Goal: Task Accomplishment & Management: Manage account settings

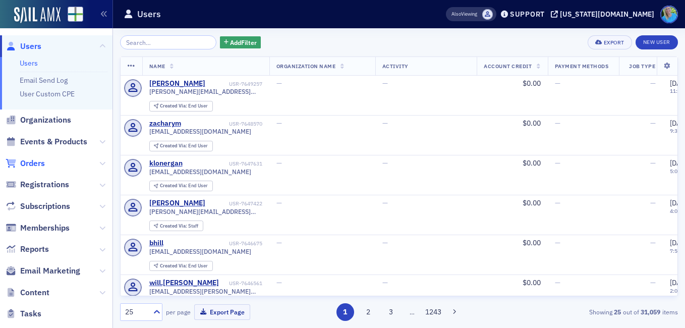
click at [43, 163] on span "Orders" at bounding box center [32, 163] width 25 height 11
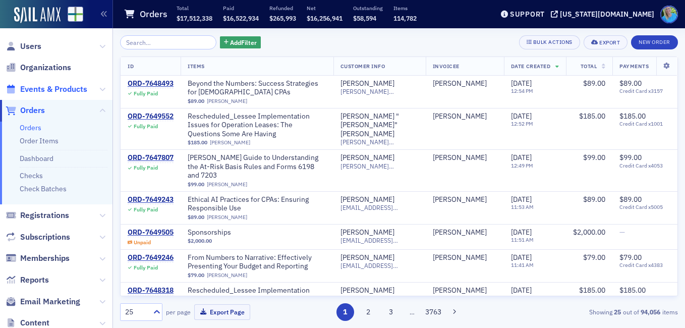
click at [60, 89] on span "Events & Products" at bounding box center [53, 89] width 67 height 11
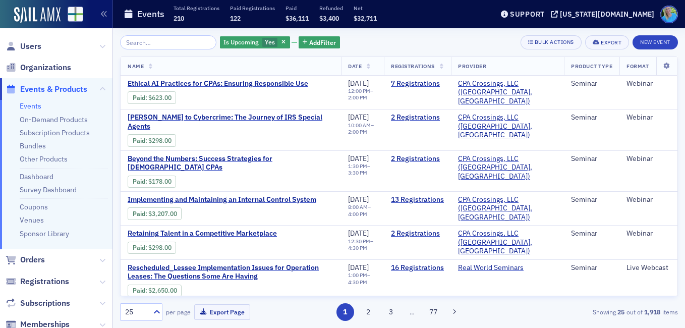
click at [169, 43] on input "search" at bounding box center [168, 42] width 96 height 14
click at [282, 40] on icon "button" at bounding box center [284, 43] width 4 height 6
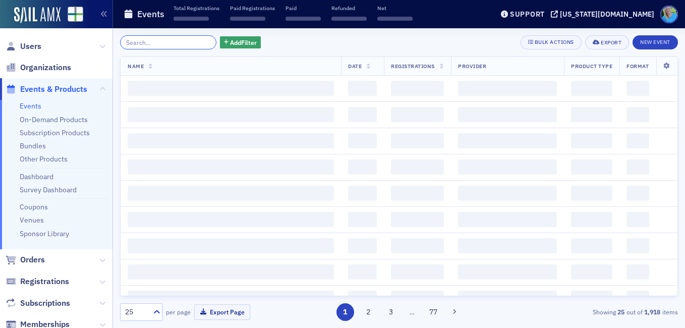
click at [171, 45] on input "search" at bounding box center [168, 42] width 96 height 14
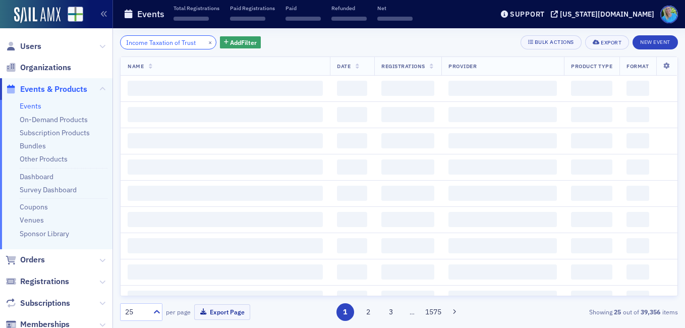
scroll to position [0, 1]
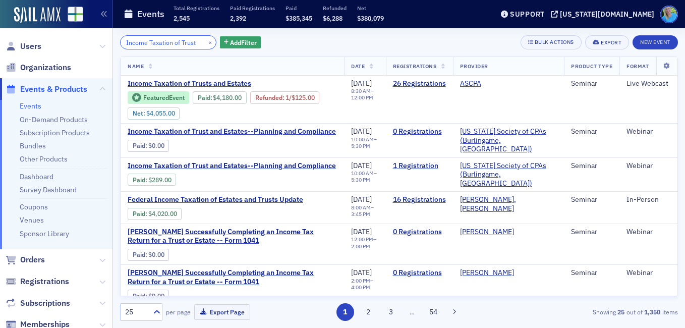
type input "Income Taxation of Trust"
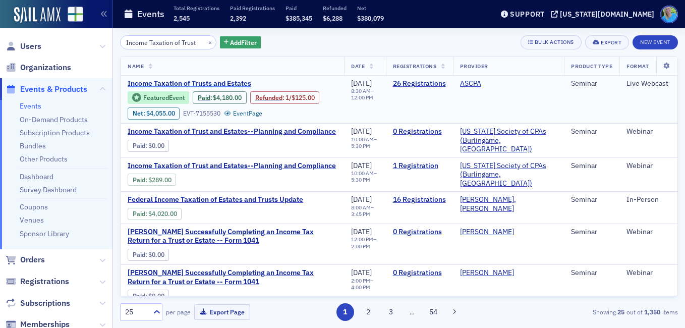
click at [228, 86] on span "Income Taxation of Trusts and Estates" at bounding box center [213, 83] width 170 height 9
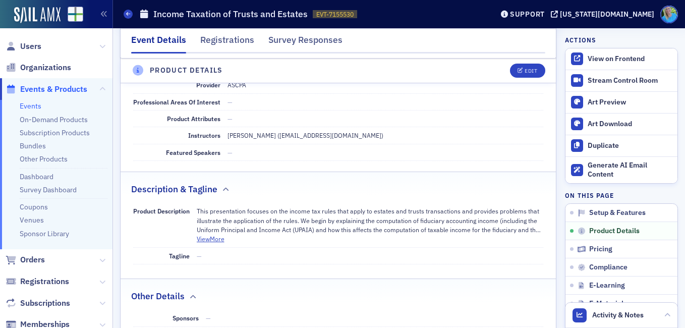
scroll to position [303, 0]
click at [307, 42] on div "Survey Responses" at bounding box center [305, 42] width 74 height 19
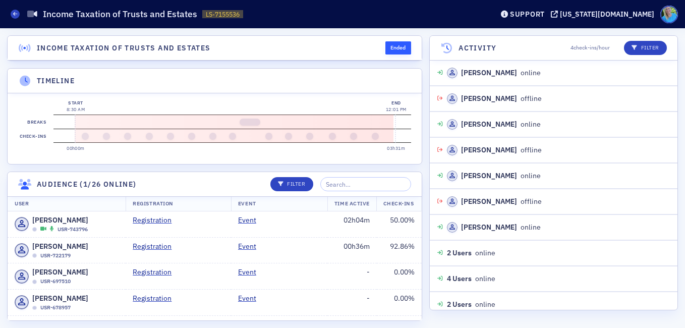
scroll to position [1607, 0]
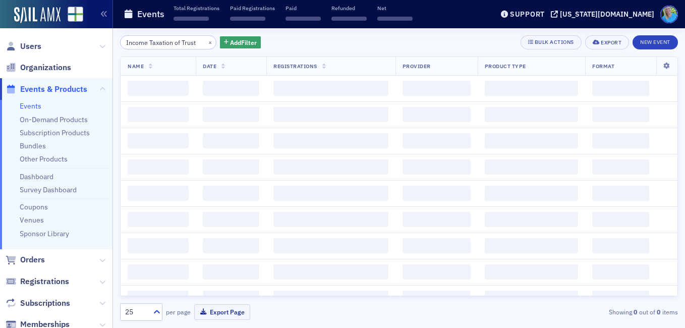
scroll to position [0, 1]
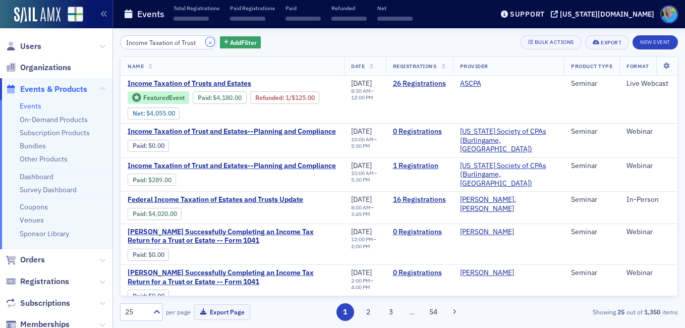
click at [206, 42] on button "×" at bounding box center [210, 41] width 9 height 9
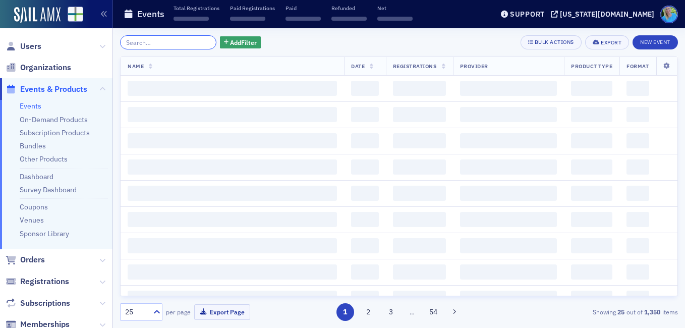
click at [191, 40] on input "search" at bounding box center [168, 42] width 96 height 14
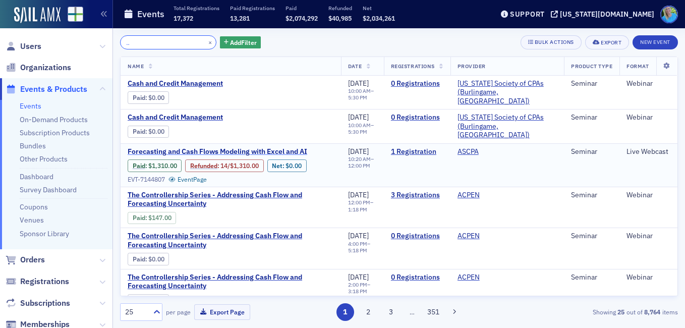
type input "Forecasting and Cash Flow Modeling with Excel and AI"
click at [260, 147] on span "Forecasting and Cash Flows Modeling with Excel and AI" at bounding box center [218, 151] width 180 height 9
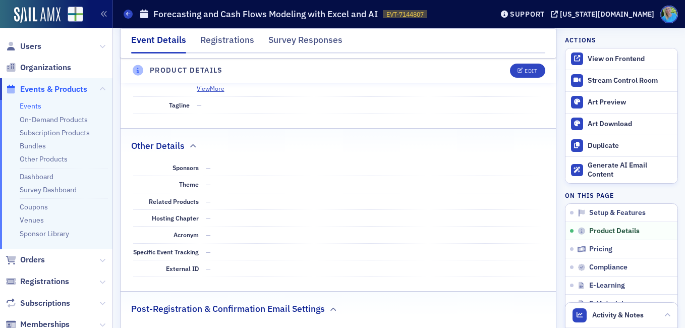
scroll to position [353, 0]
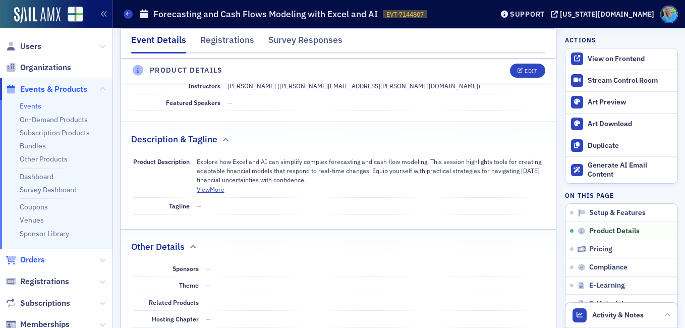
click at [38, 255] on span "Orders" at bounding box center [32, 259] width 25 height 11
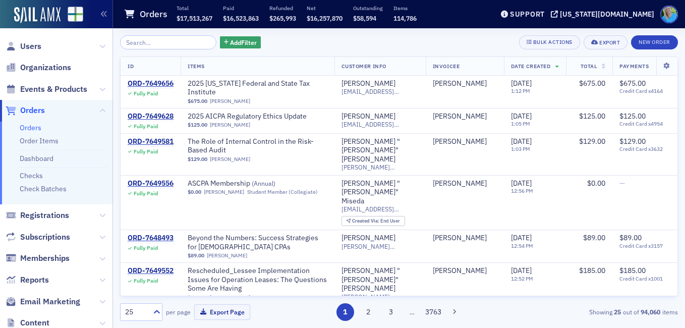
click at [176, 46] on input "search" at bounding box center [168, 42] width 96 height 14
click at [67, 92] on span "Events & Products" at bounding box center [53, 89] width 67 height 11
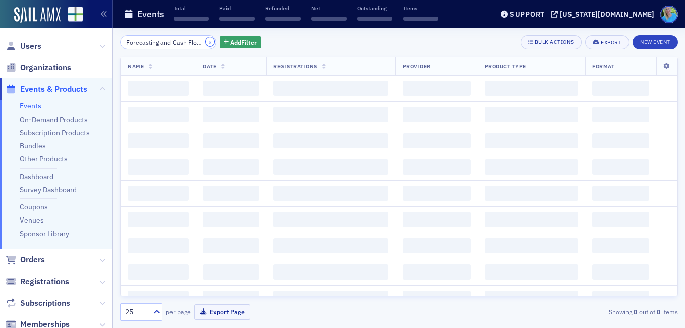
click at [206, 44] on button "×" at bounding box center [210, 41] width 9 height 9
click at [198, 44] on input "search" at bounding box center [168, 42] width 96 height 14
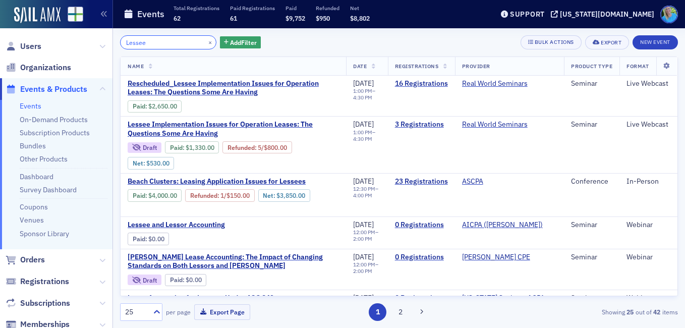
type input "Lessee"
click at [35, 261] on span "Orders" at bounding box center [32, 259] width 25 height 11
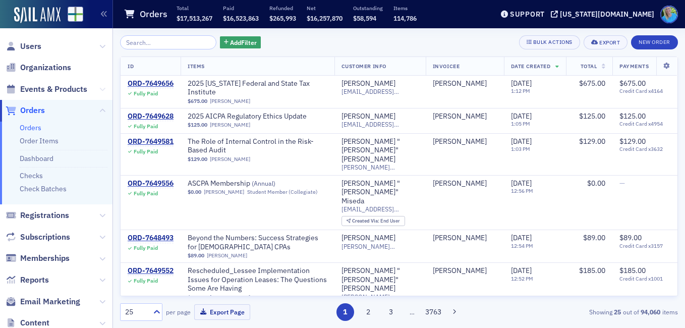
click at [99, 90] on icon at bounding box center [102, 89] width 6 height 6
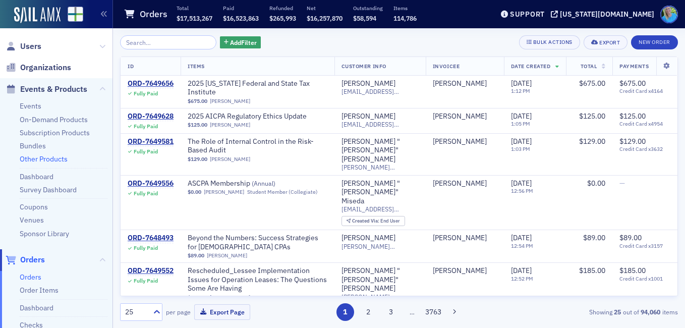
click at [46, 159] on link "Other Products" at bounding box center [44, 158] width 48 height 9
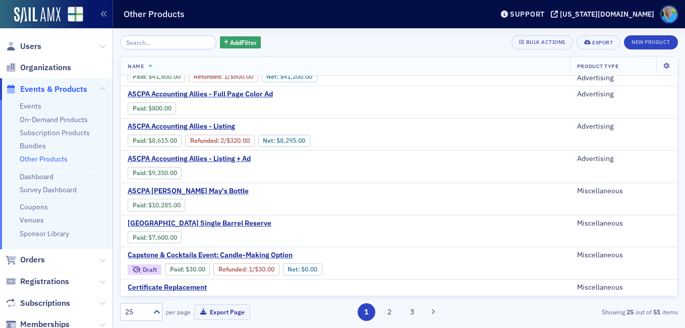
scroll to position [584, 0]
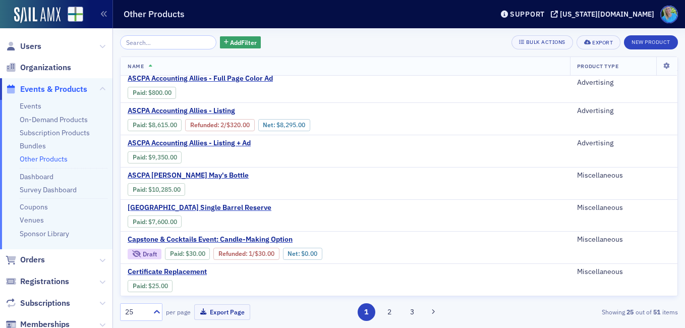
click at [176, 45] on input "search" at bounding box center [168, 42] width 96 height 14
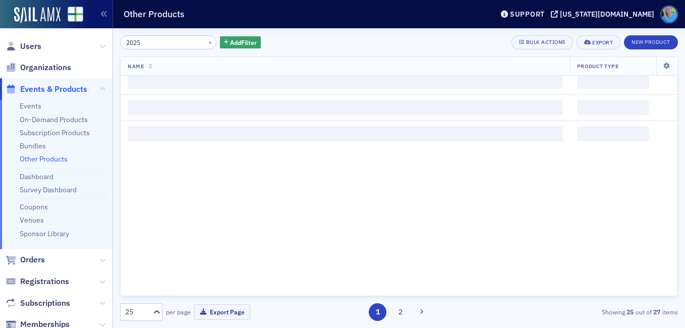
scroll to position [584, 0]
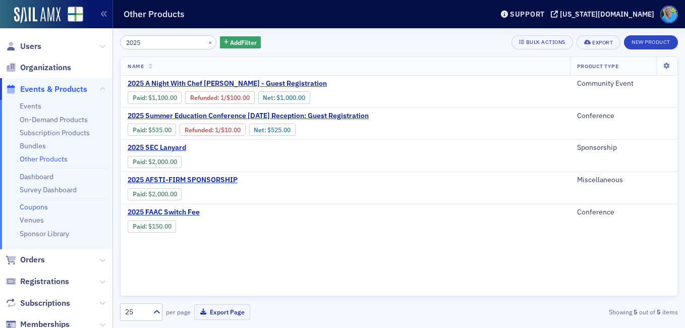
type input "2025"
click at [36, 208] on link "Coupons" at bounding box center [34, 206] width 28 height 9
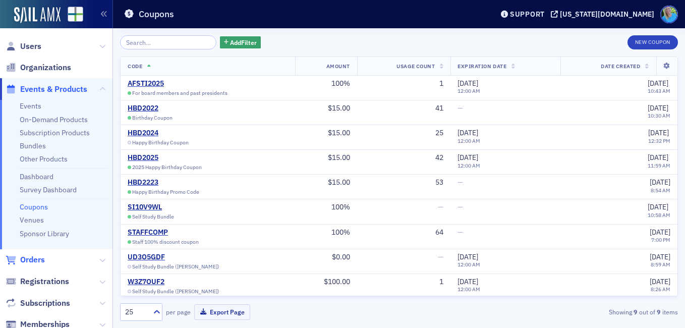
click at [40, 265] on span "Orders" at bounding box center [32, 259] width 25 height 11
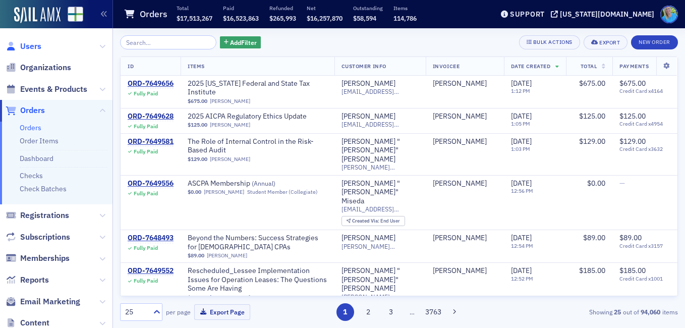
drag, startPoint x: 33, startPoint y: 43, endPoint x: 39, endPoint y: 32, distance: 12.9
click at [33, 43] on span "Users" at bounding box center [30, 46] width 21 height 11
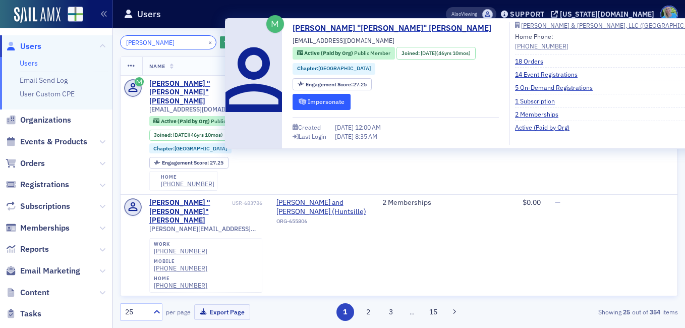
type input "Stephen Moore"
click at [306, 103] on button "Impersonate" at bounding box center [322, 102] width 58 height 16
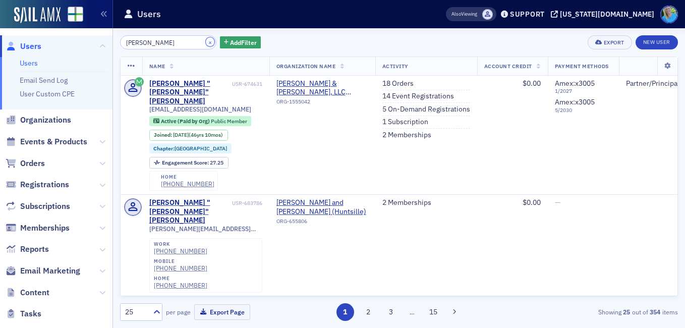
click at [206, 45] on button "×" at bounding box center [210, 41] width 9 height 9
click at [193, 43] on input "search" at bounding box center [168, 42] width 96 height 14
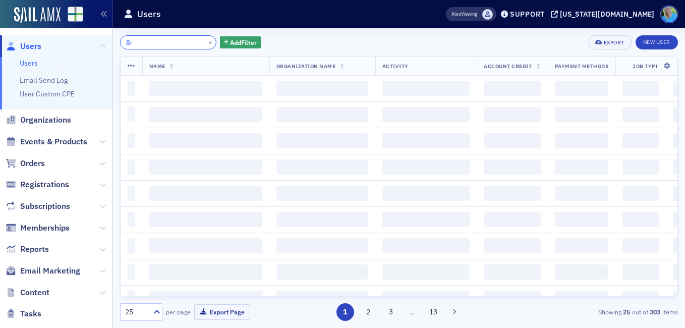
type input "B"
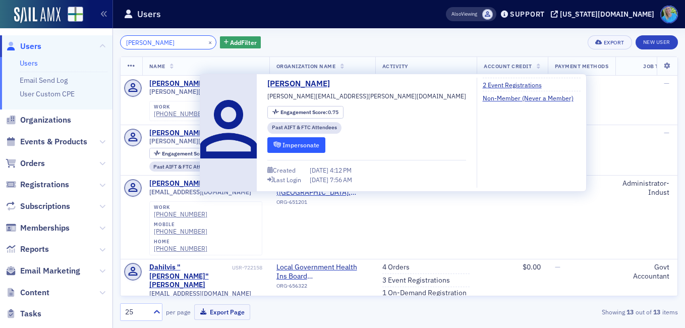
type input "[PERSON_NAME]"
click at [292, 143] on button "Impersonate" at bounding box center [296, 145] width 58 height 16
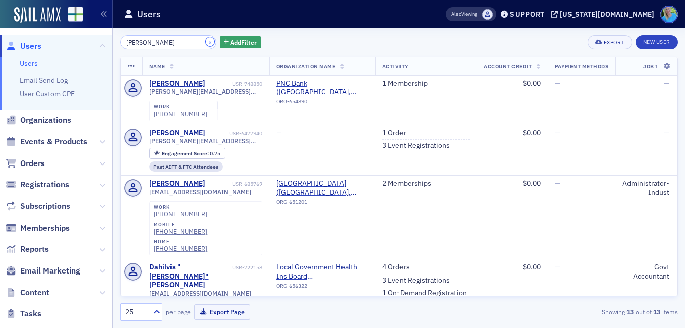
click at [206, 44] on button "×" at bounding box center [210, 41] width 9 height 9
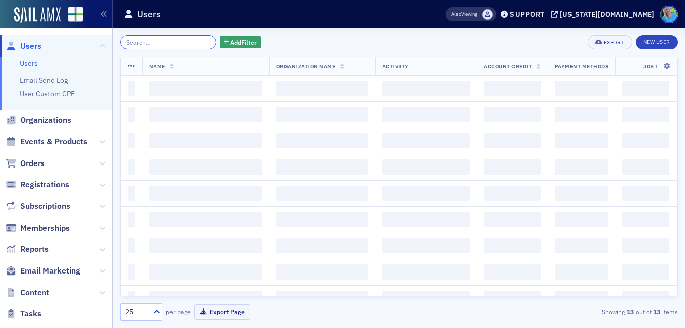
click at [196, 43] on input "search" at bounding box center [168, 42] width 96 height 14
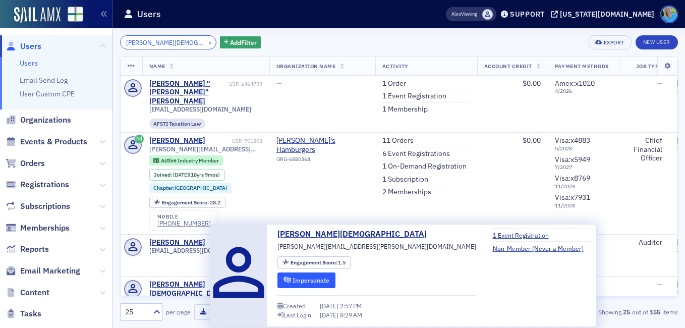
type input "alex priester"
click at [292, 278] on button "Impersonate" at bounding box center [307, 281] width 58 height 16
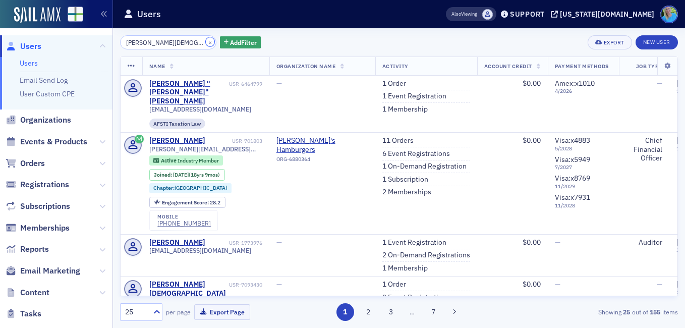
click at [206, 44] on button "×" at bounding box center [210, 41] width 9 height 9
click at [197, 44] on input "alex priester" at bounding box center [168, 42] width 96 height 14
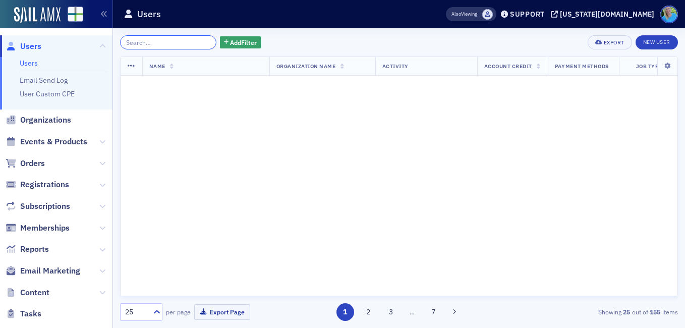
click at [197, 44] on input "search" at bounding box center [168, 42] width 96 height 14
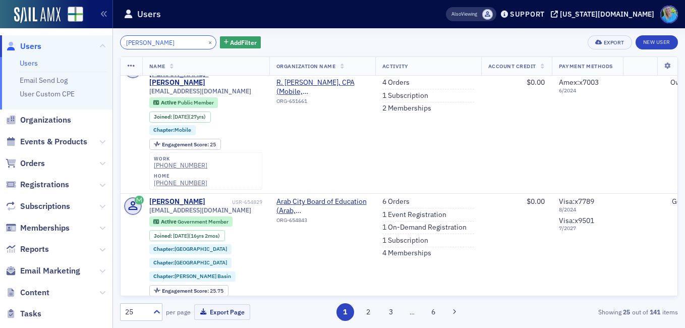
scroll to position [353, 0]
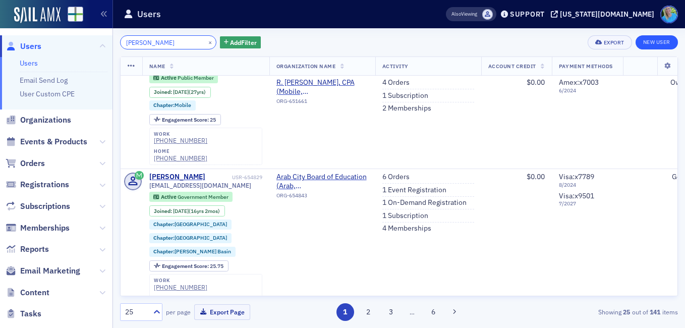
type input "walter cook"
click at [650, 45] on link "New User" at bounding box center [657, 42] width 42 height 14
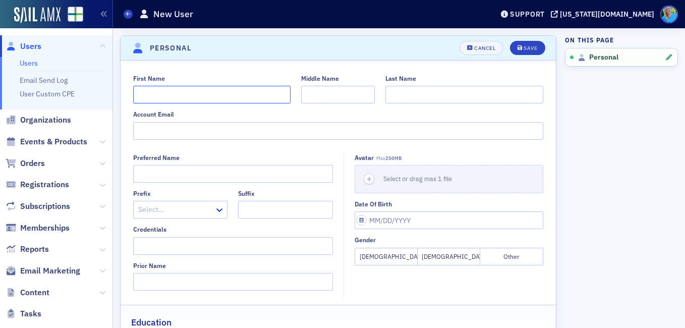
click at [192, 95] on input "First Name" at bounding box center [212, 95] width 158 height 18
type input "Walter"
type input "Cook"
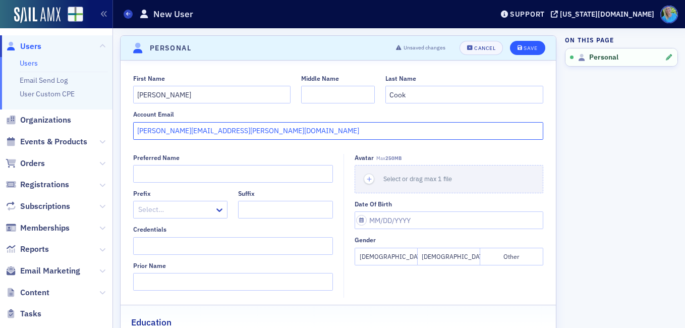
type input "[PERSON_NAME][EMAIL_ADDRESS][PERSON_NAME][DOMAIN_NAME]"
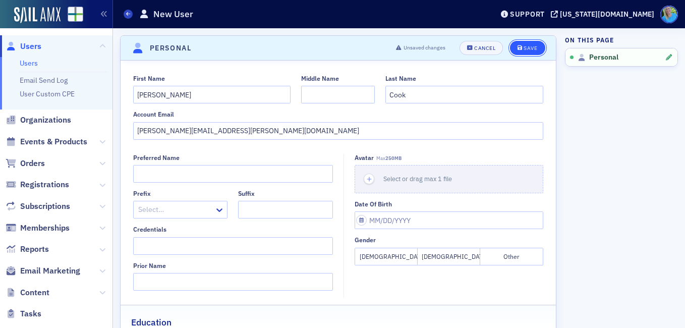
click at [518, 50] on icon "submit" at bounding box center [520, 48] width 5 height 6
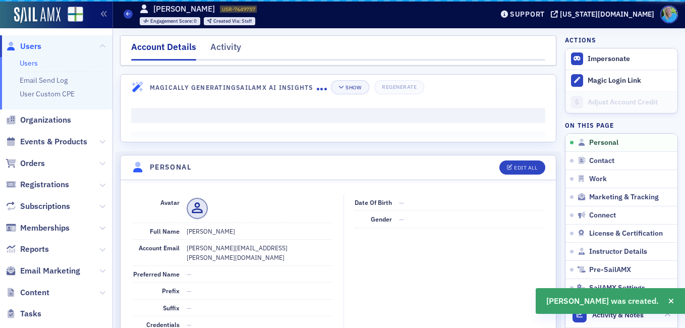
scroll to position [122, 0]
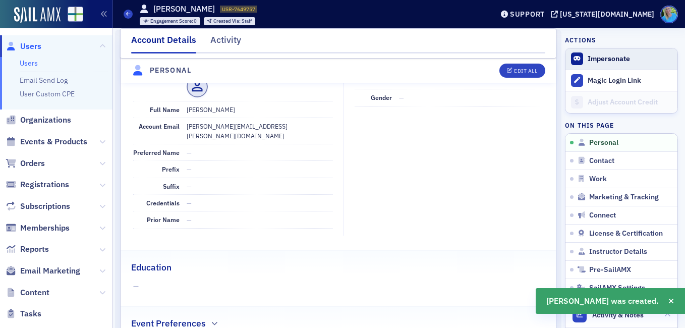
click at [603, 60] on button "Impersonate" at bounding box center [609, 59] width 42 height 9
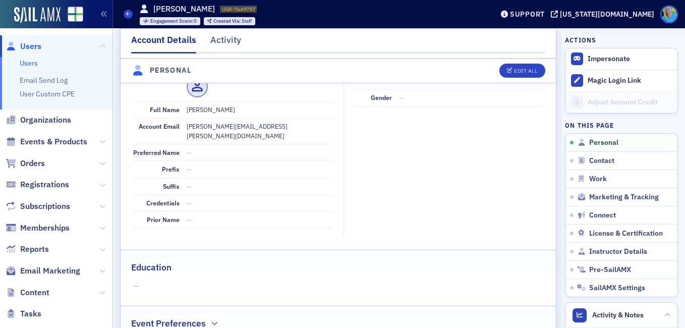
click at [35, 59] on link "Users" at bounding box center [29, 63] width 18 height 9
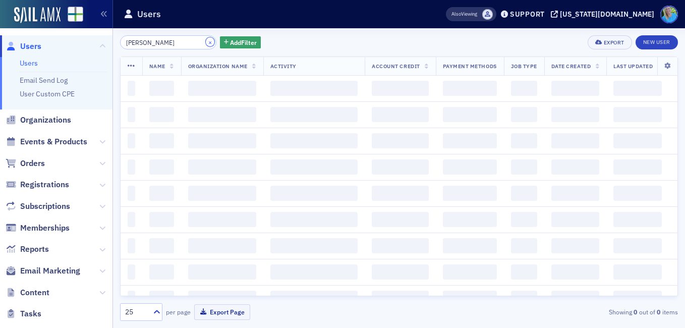
click at [206, 44] on button "×" at bounding box center [210, 41] width 9 height 9
click at [197, 43] on input "walter cook" at bounding box center [168, 42] width 96 height 14
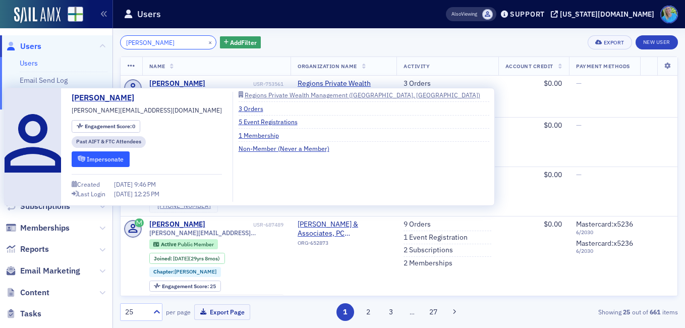
type input "robert birmingham"
click at [119, 157] on button "Impersonate" at bounding box center [101, 159] width 58 height 16
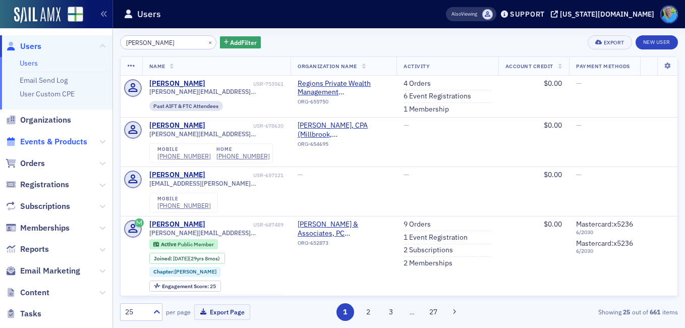
click at [40, 140] on span "Events & Products" at bounding box center [53, 141] width 67 height 11
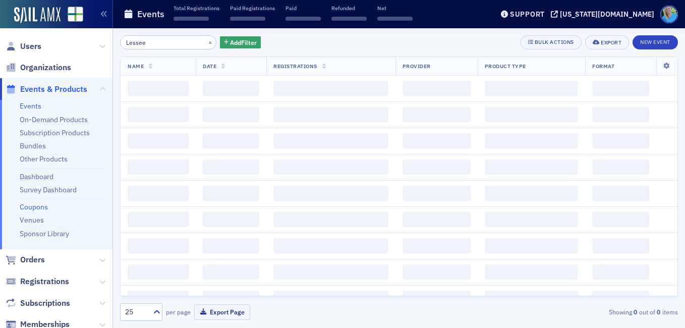
click at [38, 207] on link "Coupons" at bounding box center [34, 206] width 28 height 9
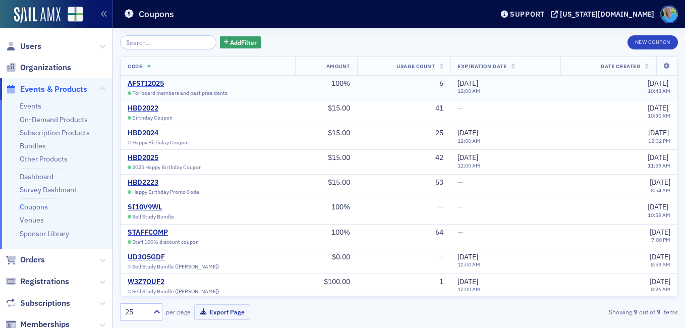
click at [151, 83] on div "AFSTI2025" at bounding box center [178, 83] width 100 height 9
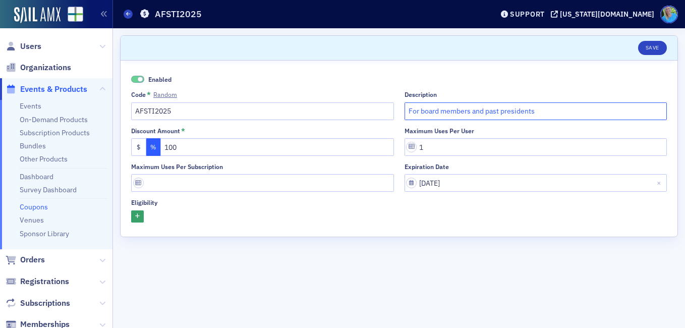
click at [470, 109] on input "For board members and past presidents" at bounding box center [536, 111] width 263 height 18
type input "For board members/past presidents/Regions attendees"
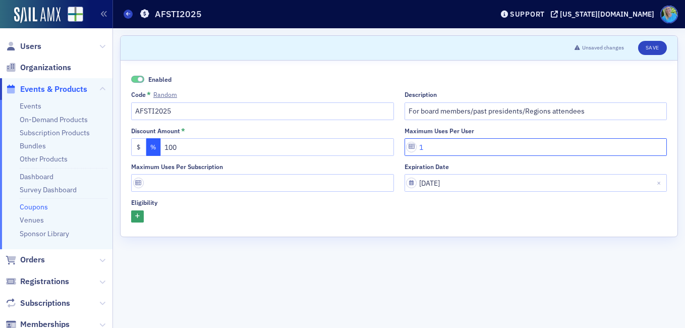
drag, startPoint x: 424, startPoint y: 148, endPoint x: 418, endPoint y: 147, distance: 5.6
click at [418, 147] on input "1" at bounding box center [536, 147] width 263 height 18
type input "3"
click at [645, 50] on button "Save" at bounding box center [652, 48] width 29 height 14
click at [654, 45] on button "Save" at bounding box center [652, 48] width 29 height 14
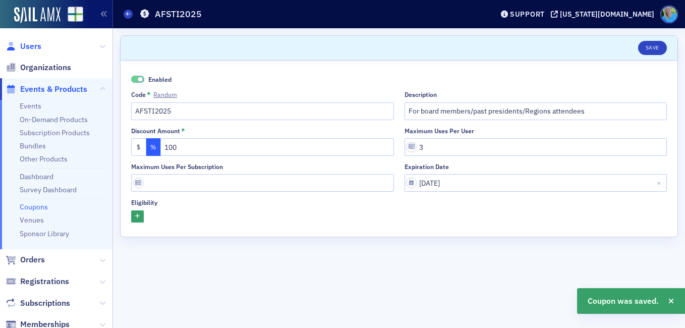
click at [37, 51] on span "Users" at bounding box center [30, 46] width 21 height 11
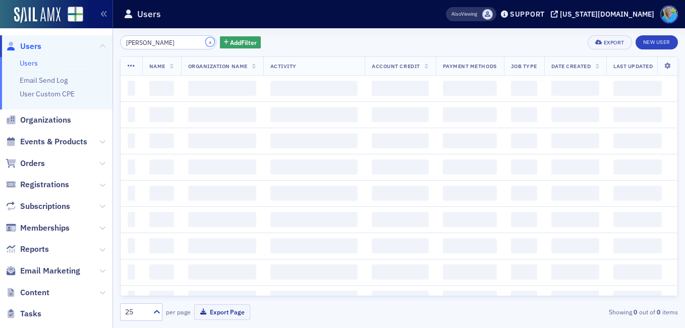
click at [206, 41] on button "×" at bounding box center [210, 41] width 9 height 9
click at [198, 41] on input "robert birmingham" at bounding box center [168, 42] width 96 height 14
click at [197, 41] on input "robert birmingham" at bounding box center [168, 42] width 96 height 14
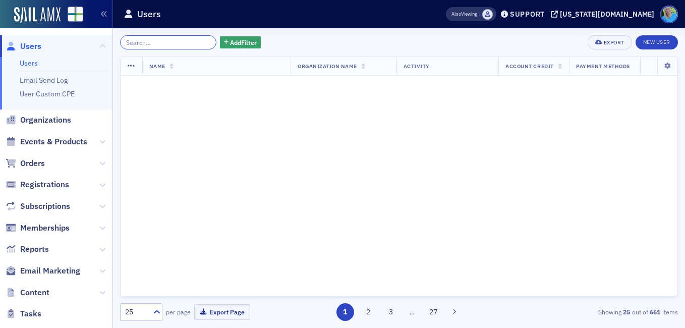
click at [197, 41] on input "search" at bounding box center [168, 42] width 96 height 14
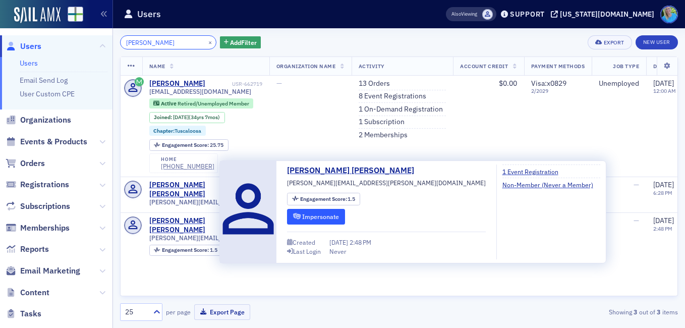
type input "leighanne"
click at [296, 221] on button "Impersonate" at bounding box center [316, 217] width 58 height 16
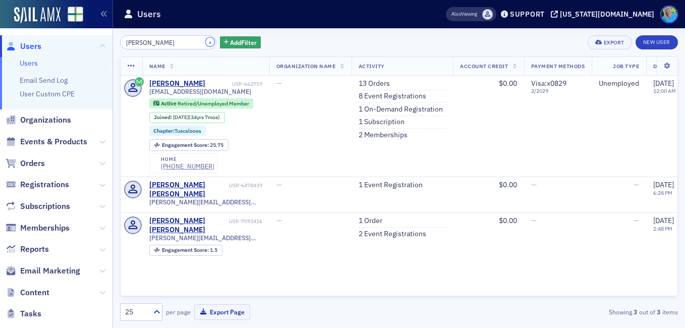
click at [206, 44] on button "×" at bounding box center [210, 41] width 9 height 9
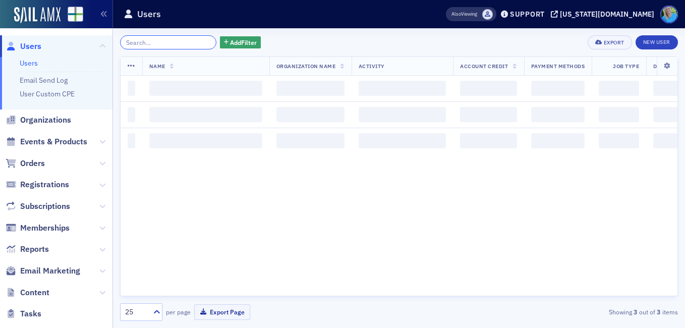
click at [196, 42] on input "search" at bounding box center [168, 42] width 96 height 14
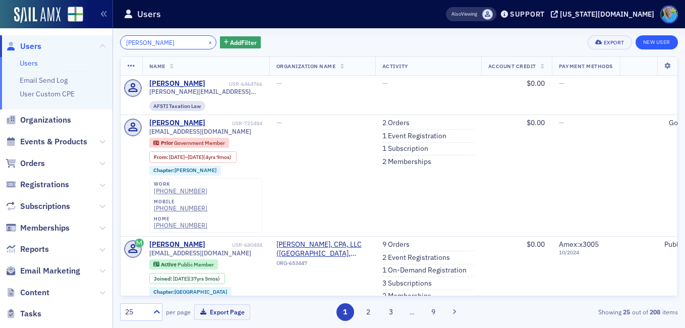
type input "patrick perry"
click at [657, 41] on link "New User" at bounding box center [657, 42] width 42 height 14
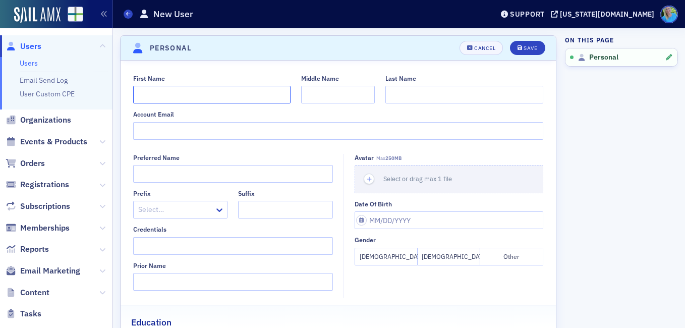
click at [216, 101] on input "First Name" at bounding box center [212, 95] width 158 height 18
type input "Patrick"
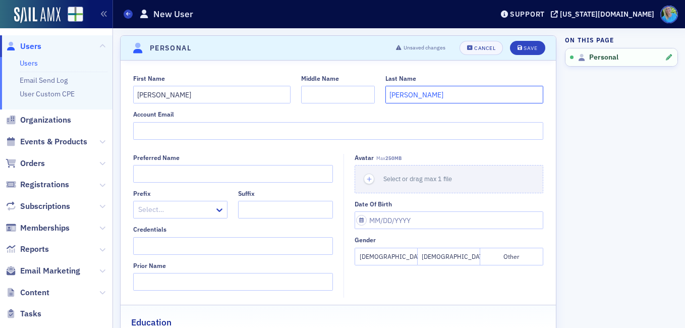
type input "Perry"
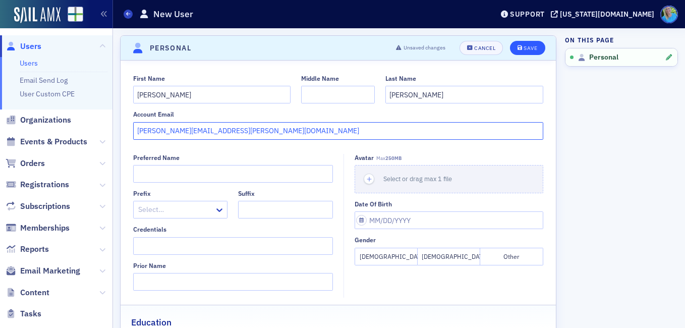
type input "[PERSON_NAME][EMAIL_ADDRESS][PERSON_NAME][DOMAIN_NAME]"
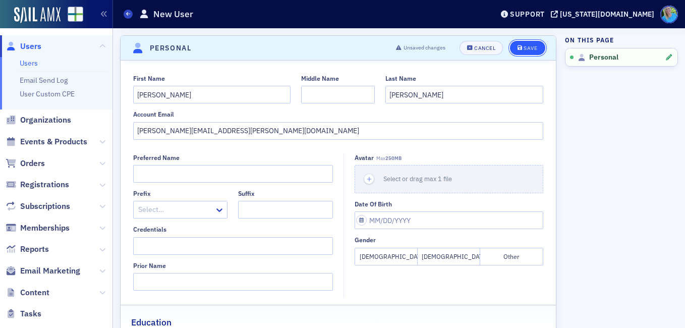
click at [525, 48] on div "Save" at bounding box center [531, 48] width 14 height 6
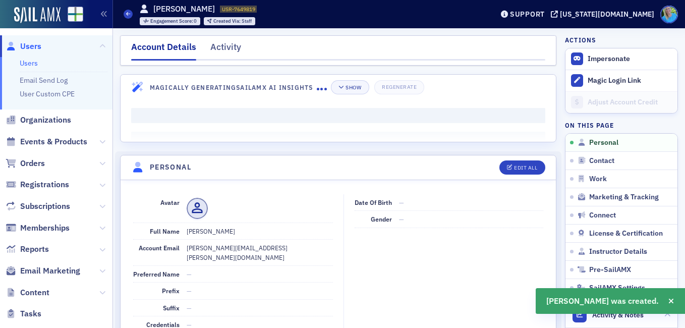
scroll to position [122, 0]
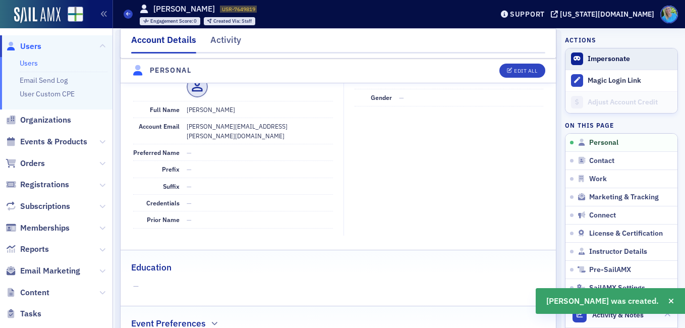
click at [598, 57] on button "Impersonate" at bounding box center [609, 59] width 42 height 9
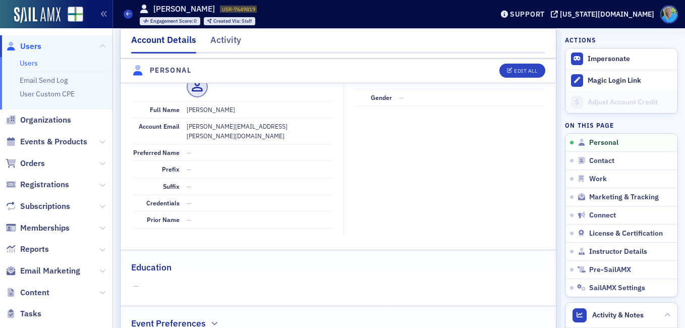
click at [34, 63] on link "Users" at bounding box center [29, 63] width 18 height 9
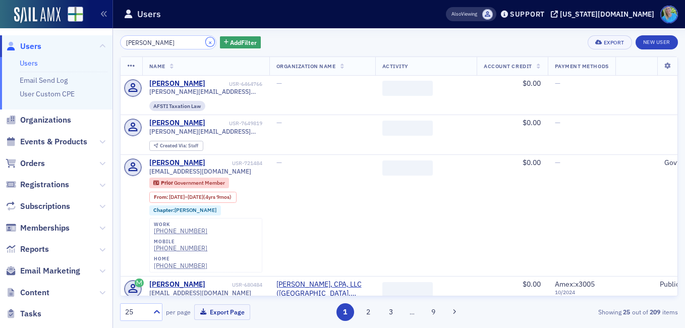
click at [206, 39] on button "×" at bounding box center [210, 41] width 9 height 9
click at [198, 41] on input "patrick perry" at bounding box center [168, 42] width 96 height 14
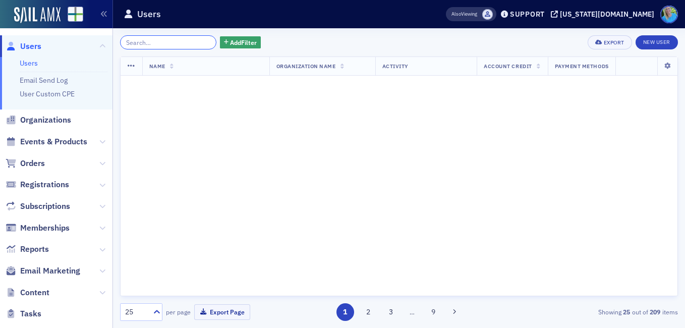
click at [198, 41] on input "search" at bounding box center [168, 42] width 96 height 14
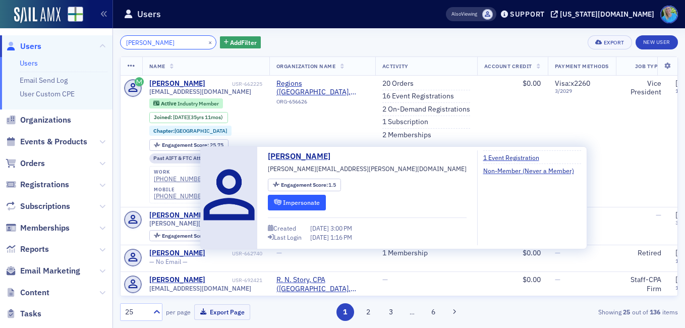
type input "rebecca dillard"
click at [305, 206] on button "Impersonate" at bounding box center [297, 203] width 58 height 16
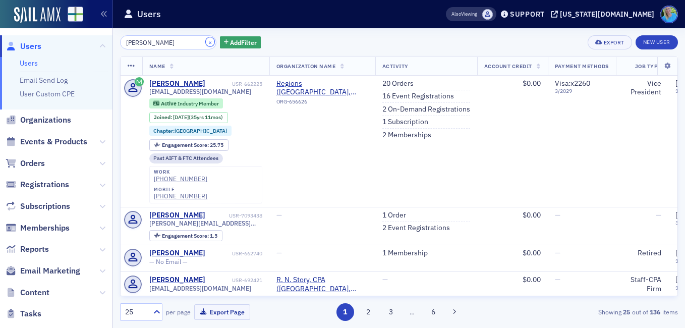
click at [206, 41] on button "×" at bounding box center [210, 41] width 9 height 9
click at [200, 41] on input "rebecca dillard" at bounding box center [168, 42] width 96 height 14
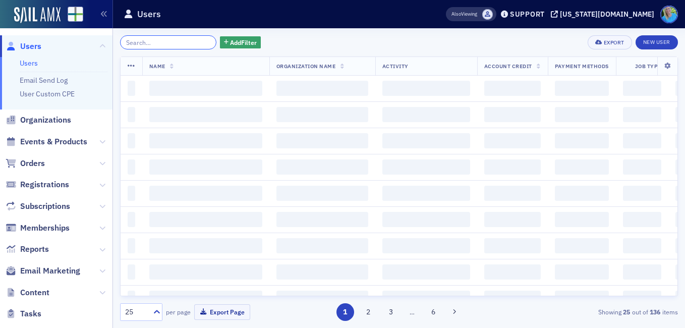
click at [199, 41] on input "search" at bounding box center [168, 42] width 96 height 14
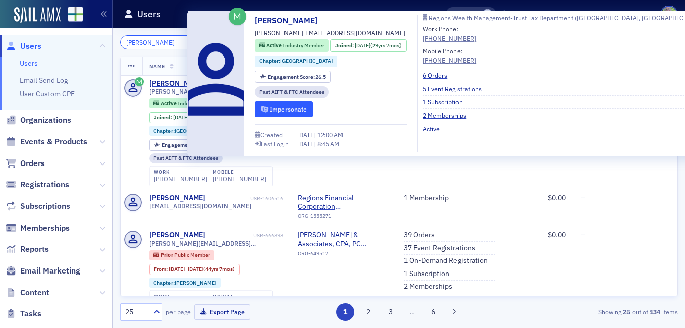
type input "frank cater"
click at [267, 111] on icon "submit" at bounding box center [265, 109] width 8 height 6
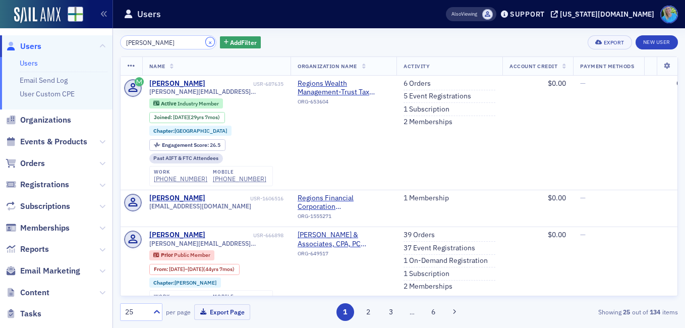
click at [206, 44] on button "×" at bounding box center [210, 41] width 9 height 9
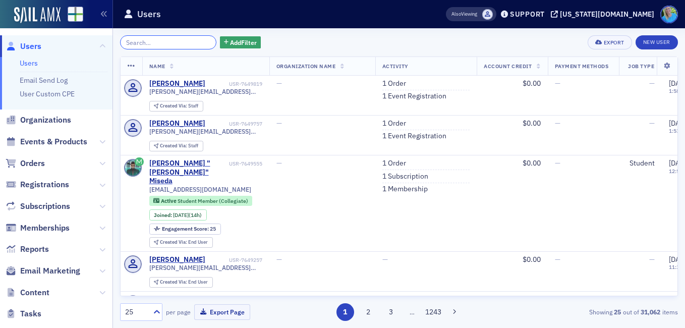
click at [145, 45] on input "search" at bounding box center [168, 42] width 96 height 14
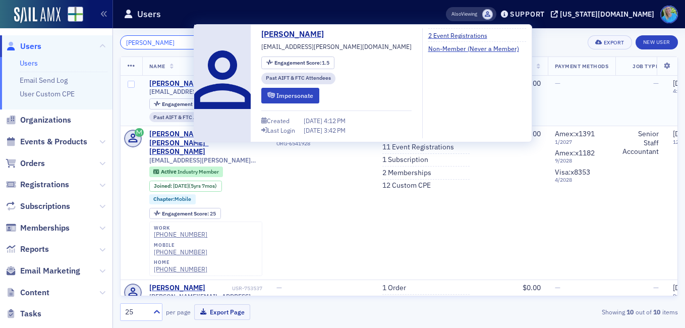
type input "marlee dailey"
click at [168, 83] on div "[PERSON_NAME]" at bounding box center [177, 83] width 56 height 9
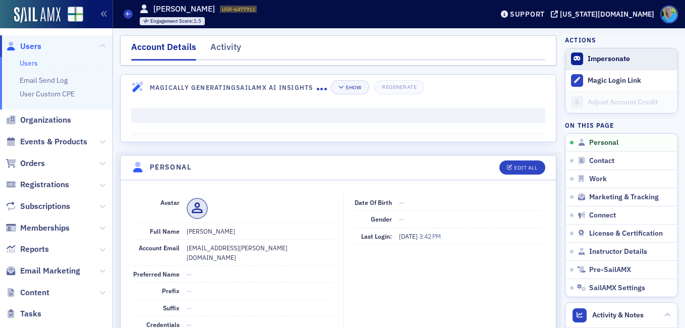
click at [618, 56] on button "Impersonate" at bounding box center [609, 59] width 42 height 9
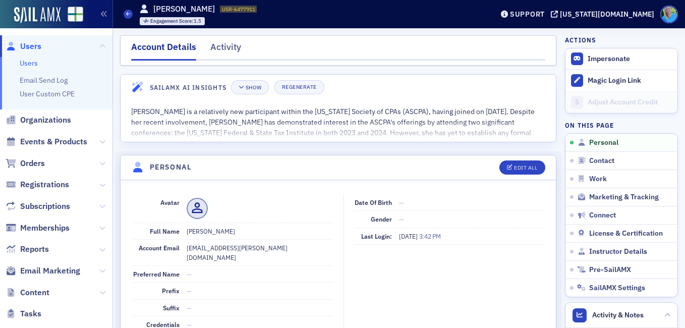
click at [26, 60] on link "Users" at bounding box center [29, 63] width 18 height 9
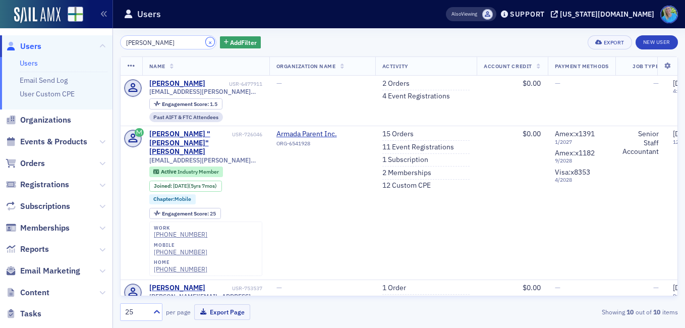
click at [206, 41] on button "×" at bounding box center [210, 41] width 9 height 9
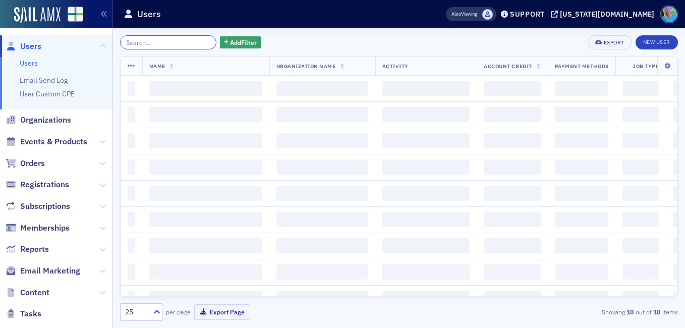
click at [197, 42] on input "search" at bounding box center [168, 42] width 96 height 14
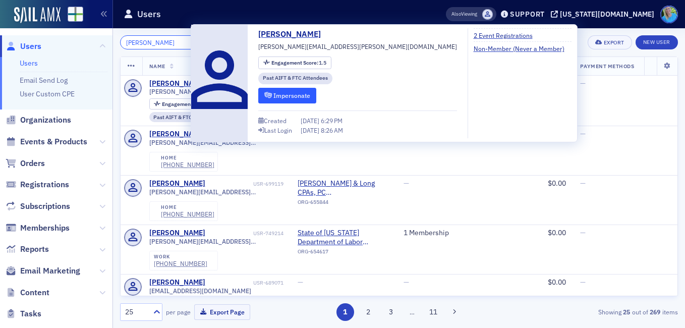
type input "sarah morris"
click at [283, 101] on button "Impersonate" at bounding box center [287, 96] width 58 height 16
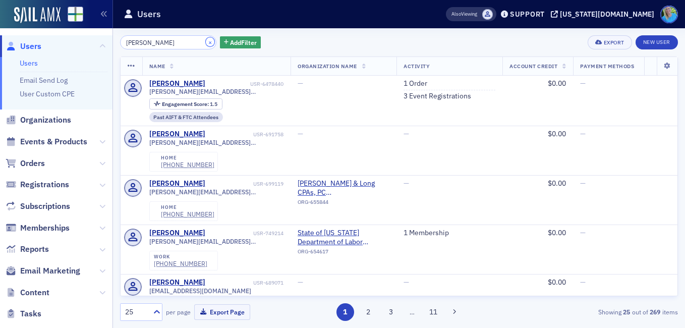
click at [206, 43] on button "×" at bounding box center [210, 41] width 9 height 9
click at [191, 41] on input "sarah morris" at bounding box center [168, 42] width 96 height 14
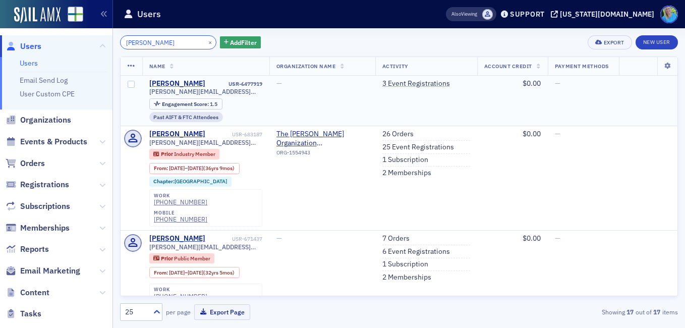
type input "judi wurm"
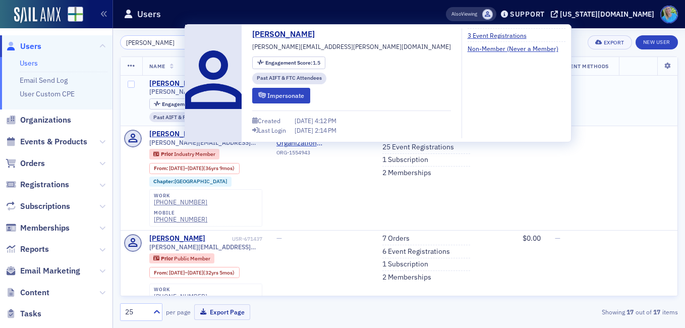
click at [171, 83] on div "[PERSON_NAME]" at bounding box center [177, 83] width 56 height 9
click at [268, 101] on button "Impersonate" at bounding box center [281, 96] width 58 height 16
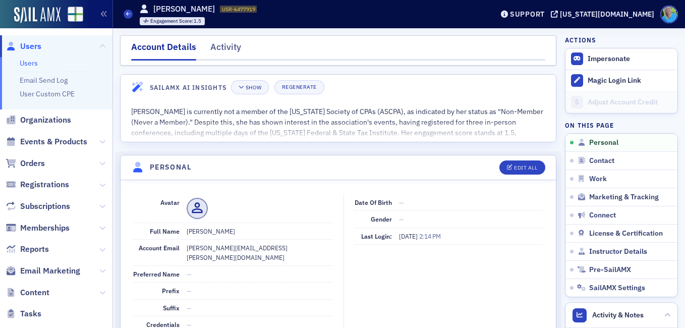
click at [34, 65] on link "Users" at bounding box center [29, 63] width 18 height 9
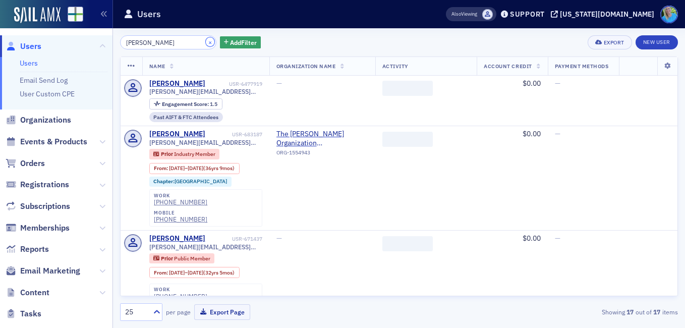
click at [206, 44] on button "×" at bounding box center [210, 41] width 9 height 9
click at [197, 43] on input "judi wurm" at bounding box center [168, 42] width 96 height 14
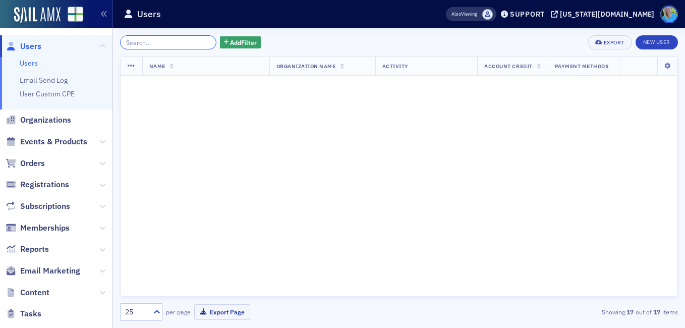
click at [197, 43] on input "search" at bounding box center [168, 42] width 96 height 14
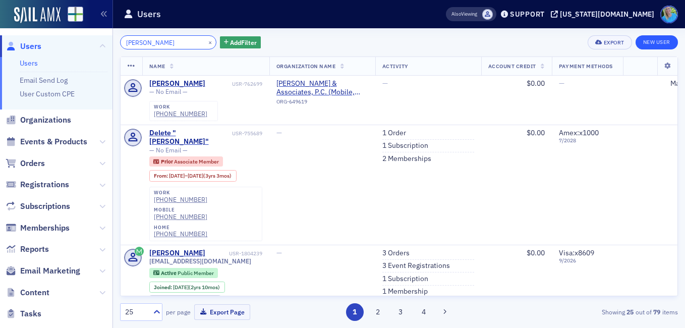
type input "Cooper melvin"
click at [670, 39] on link "New User" at bounding box center [657, 42] width 42 height 14
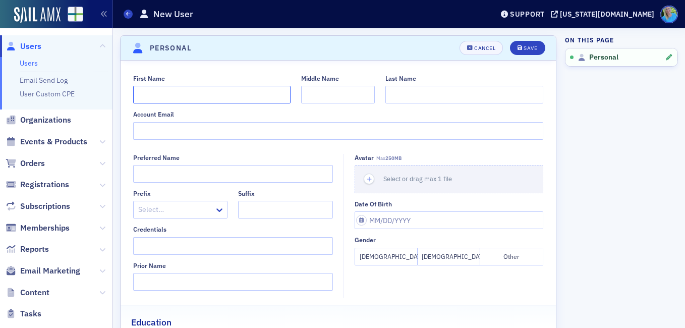
click at [180, 90] on input "First Name" at bounding box center [212, 95] width 158 height 18
type input "Cooper"
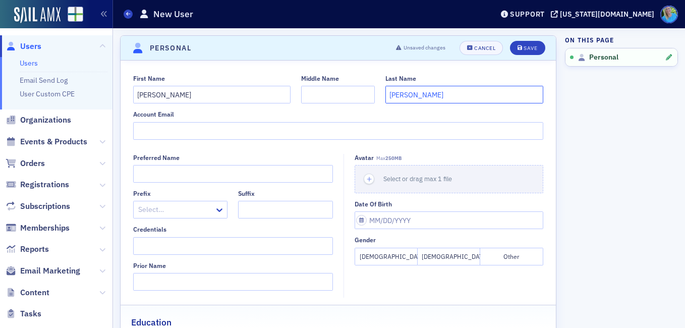
type input "Melvin"
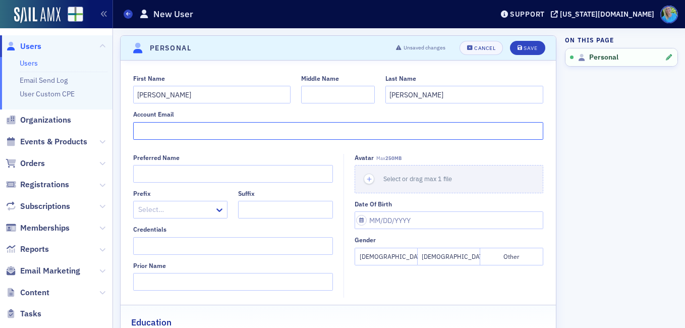
click at [185, 127] on input "Account Email" at bounding box center [338, 131] width 411 height 18
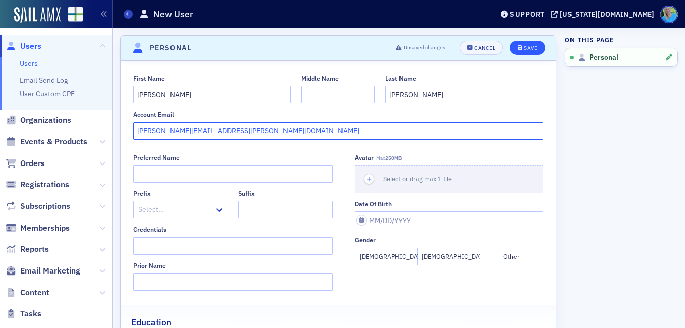
type input "[PERSON_NAME][EMAIL_ADDRESS][PERSON_NAME][DOMAIN_NAME]"
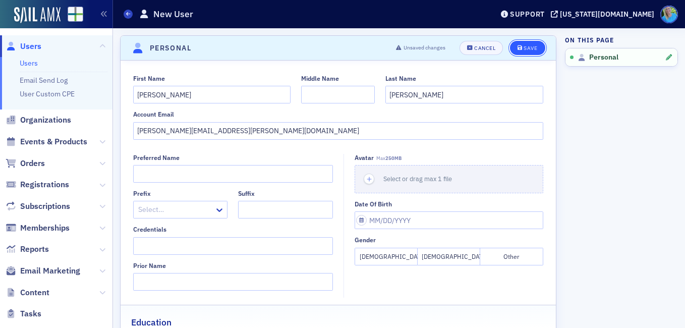
click at [526, 43] on button "Save" at bounding box center [527, 48] width 35 height 14
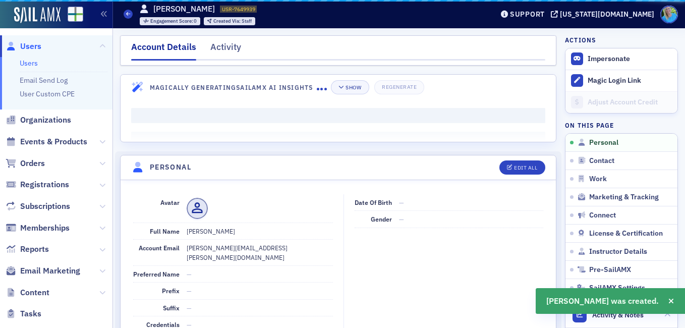
scroll to position [122, 0]
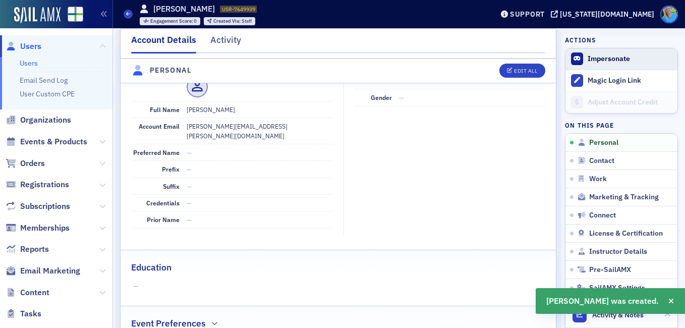
click at [598, 59] on button "Impersonate" at bounding box center [609, 59] width 42 height 9
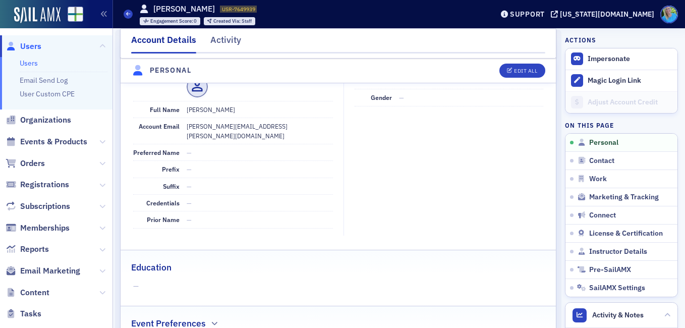
click at [31, 62] on link "Users" at bounding box center [29, 63] width 18 height 9
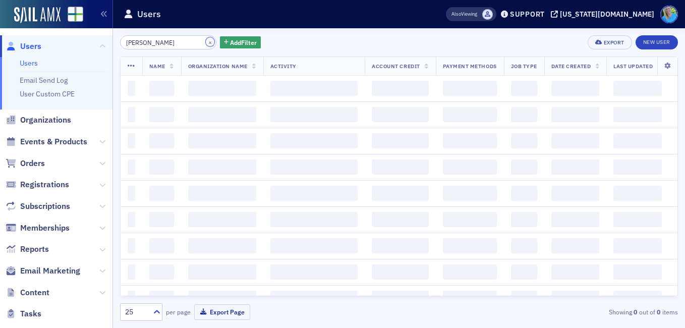
click at [206, 41] on button "×" at bounding box center [210, 41] width 9 height 9
click at [196, 41] on input "Cooper melvin" at bounding box center [168, 42] width 96 height 14
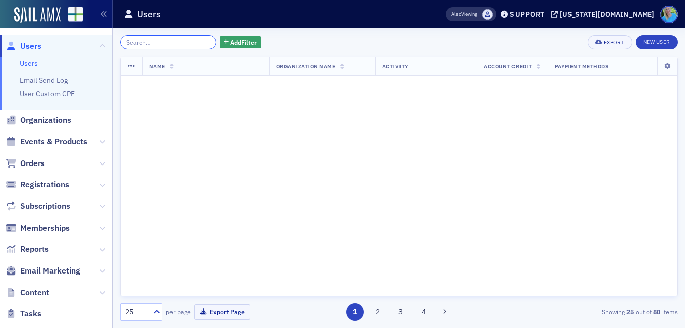
click at [196, 41] on input "Cooper melvin" at bounding box center [168, 42] width 96 height 14
click at [196, 41] on input "search" at bounding box center [168, 42] width 96 height 14
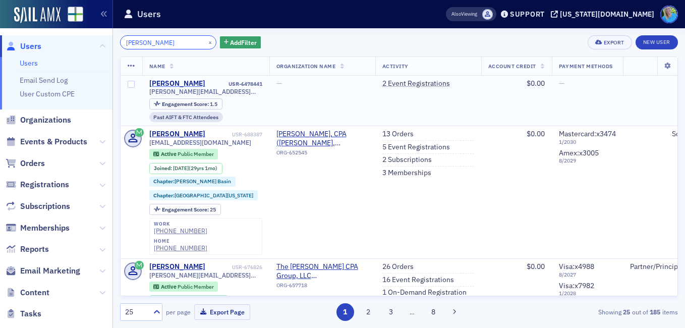
type input "[PERSON_NAME]"
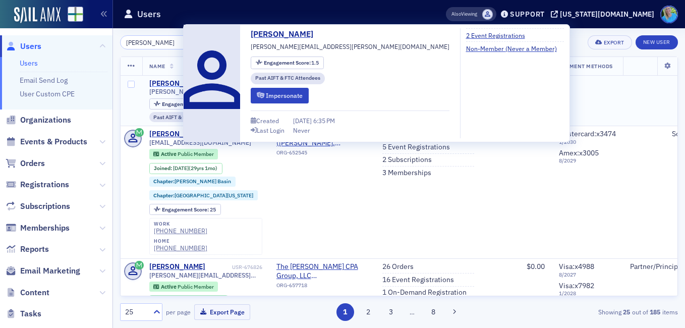
click at [165, 82] on div "[PERSON_NAME]" at bounding box center [177, 83] width 56 height 9
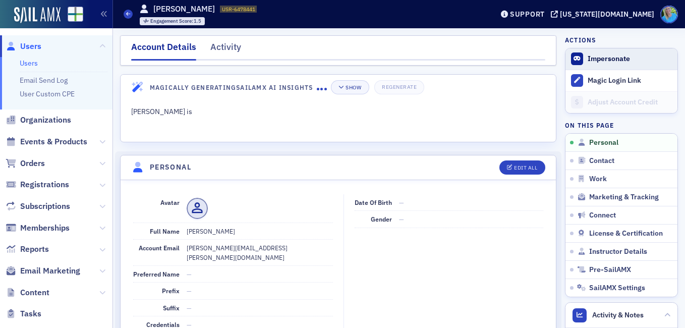
click at [599, 60] on button "Impersonate" at bounding box center [609, 59] width 42 height 9
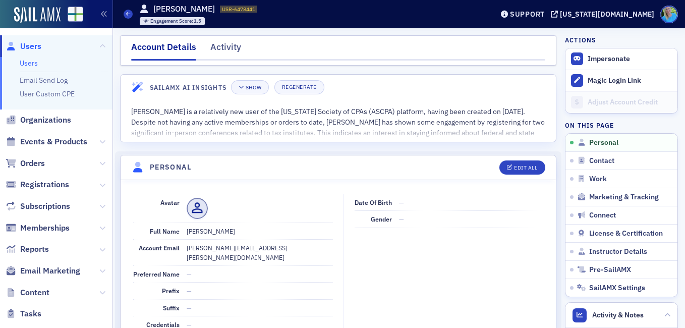
click at [31, 63] on link "Users" at bounding box center [29, 63] width 18 height 9
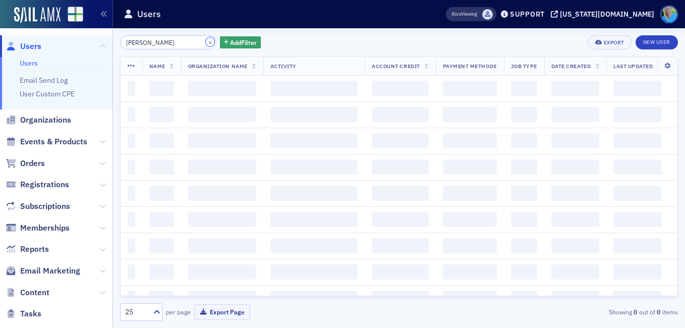
click at [206, 41] on button "×" at bounding box center [210, 41] width 9 height 9
click at [198, 41] on input "[PERSON_NAME]" at bounding box center [168, 42] width 96 height 14
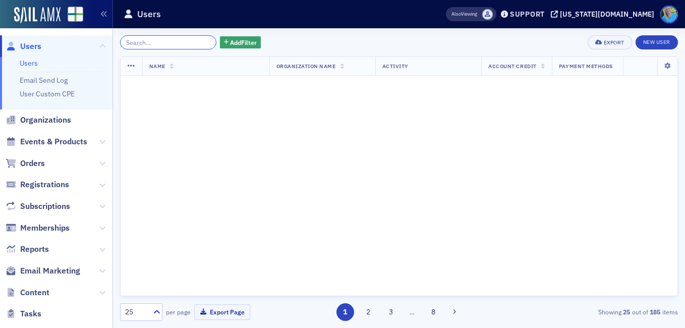
click at [198, 41] on input "search" at bounding box center [168, 42] width 96 height 14
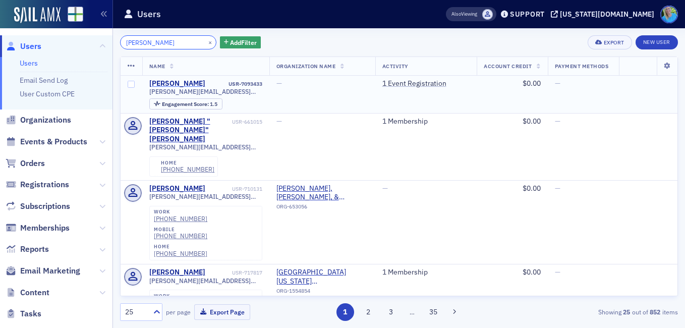
type input "William chenoweth"
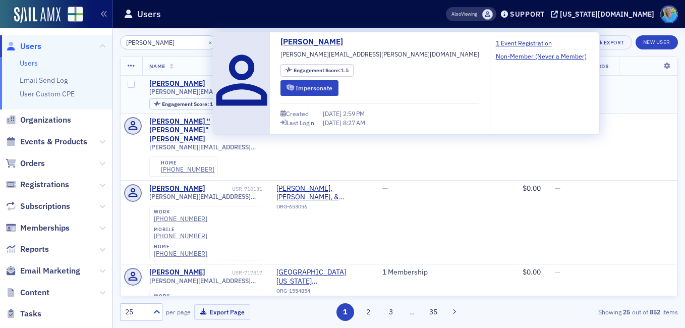
click at [205, 84] on div "[PERSON_NAME]" at bounding box center [177, 83] width 56 height 9
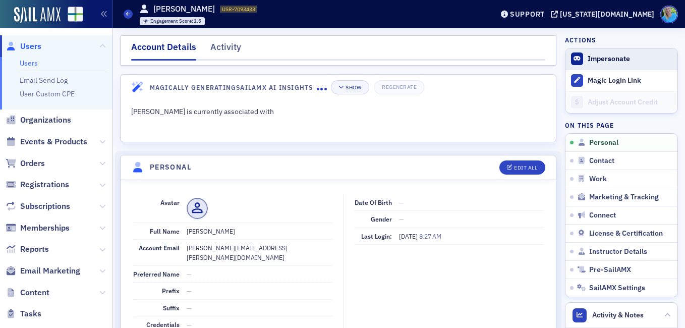
click at [601, 56] on button "Impersonate" at bounding box center [609, 59] width 42 height 9
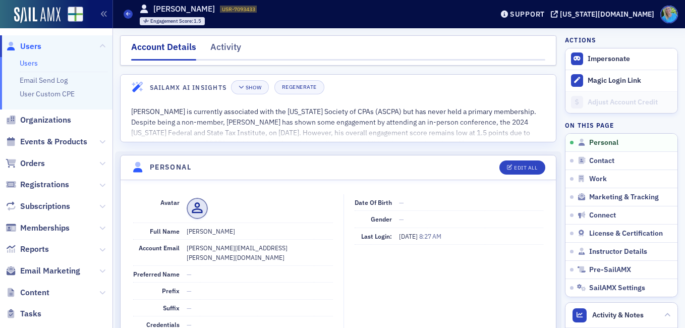
click at [35, 65] on link "Users" at bounding box center [29, 63] width 18 height 9
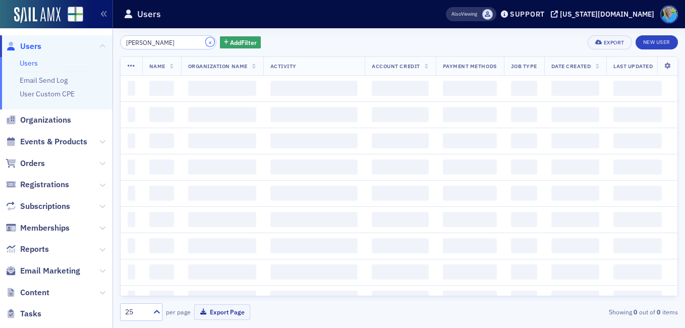
click at [206, 42] on button "×" at bounding box center [210, 41] width 9 height 9
click at [192, 43] on input "William chenoweth" at bounding box center [168, 42] width 96 height 14
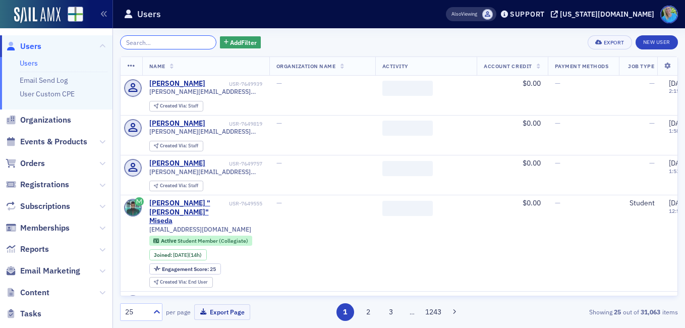
type input "e"
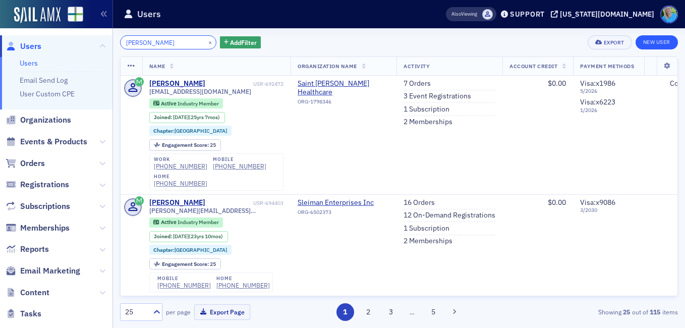
type input "kevin conrey"
click at [654, 40] on link "New User" at bounding box center [657, 42] width 42 height 14
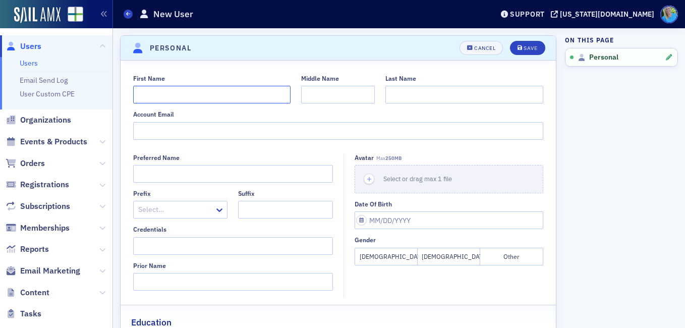
click at [199, 103] on input "First Name" at bounding box center [212, 95] width 158 height 18
type input "Kevin"
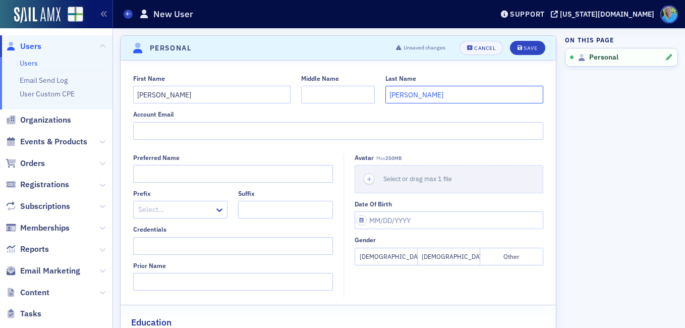
type input "Conrey"
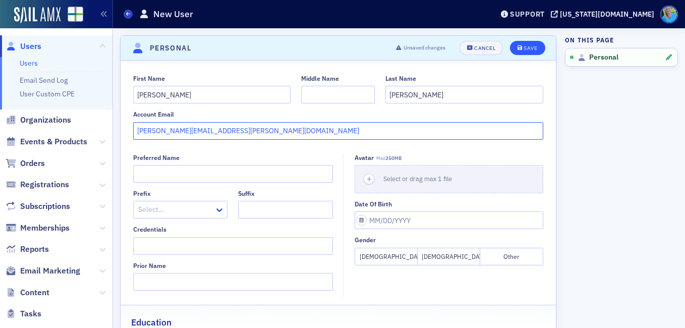
type input "[PERSON_NAME][EMAIL_ADDRESS][PERSON_NAME][DOMAIN_NAME]"
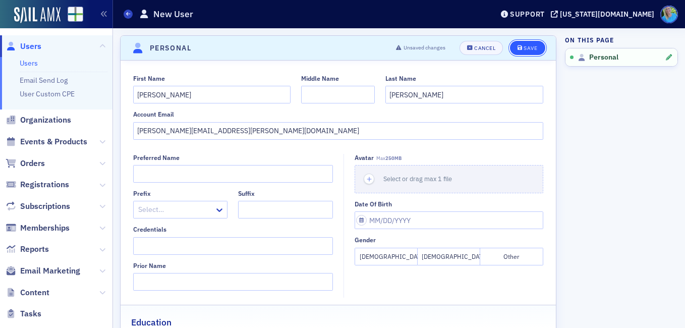
click at [526, 48] on div "Save" at bounding box center [531, 48] width 14 height 6
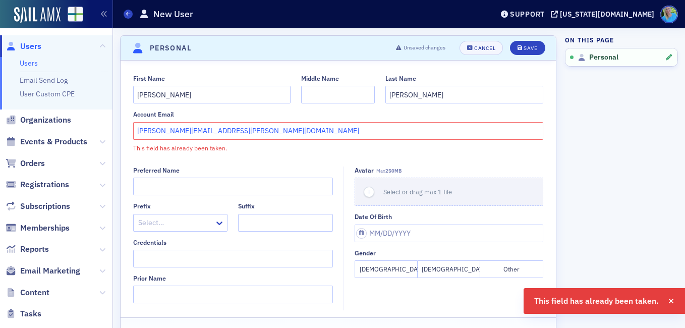
drag, startPoint x: 231, startPoint y: 131, endPoint x: 123, endPoint y: 128, distance: 107.6
click at [123, 128] on div "First Name Kevin Middle Name Last Name Conrey Account Email kevin.conrey@region…" at bounding box center [339, 114] width 436 height 78
click at [34, 66] on link "Users" at bounding box center [29, 63] width 18 height 9
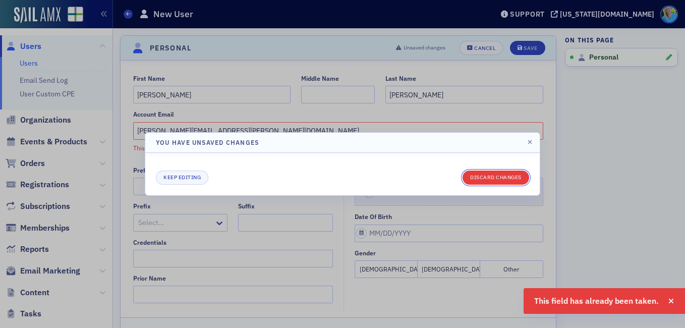
click at [496, 173] on button "Discard changes" at bounding box center [496, 178] width 67 height 14
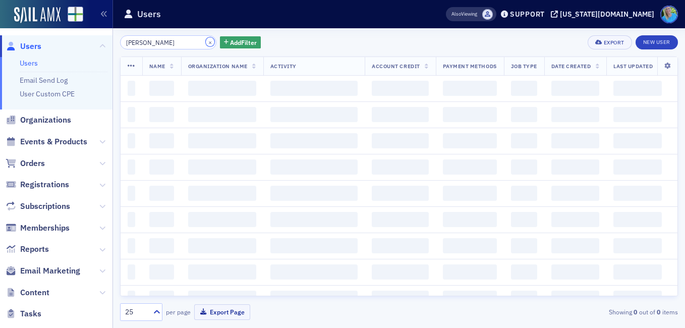
click at [206, 42] on button "×" at bounding box center [210, 41] width 9 height 9
click at [194, 44] on input "kevin conrey" at bounding box center [168, 42] width 96 height 14
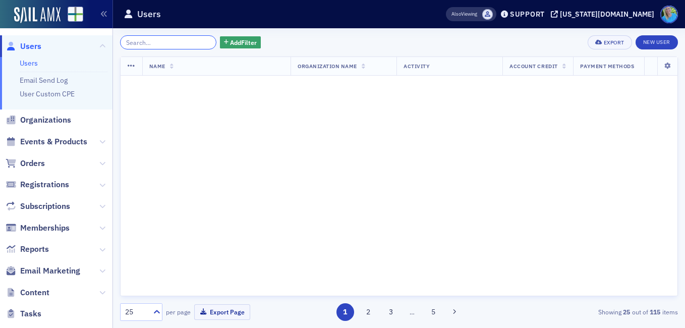
click at [194, 44] on input "search" at bounding box center [168, 42] width 96 height 14
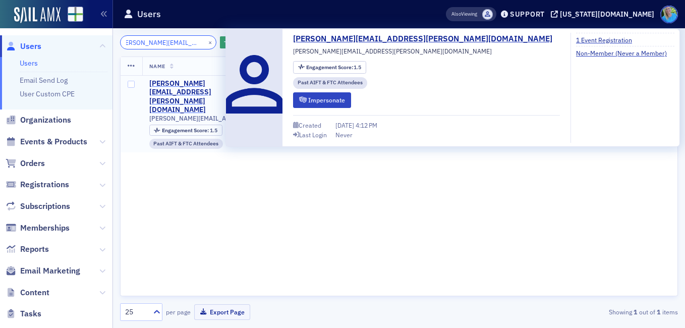
type input "[PERSON_NAME][EMAIL_ADDRESS][PERSON_NAME][DOMAIN_NAME]"
click at [189, 84] on div "[PERSON_NAME][EMAIL_ADDRESS][PERSON_NAME][DOMAIN_NAME]" at bounding box center [188, 96] width 78 height 35
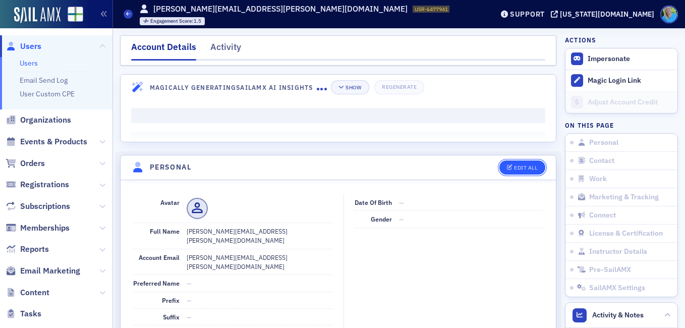
click at [525, 168] on div "Edit All" at bounding box center [525, 168] width 23 height 6
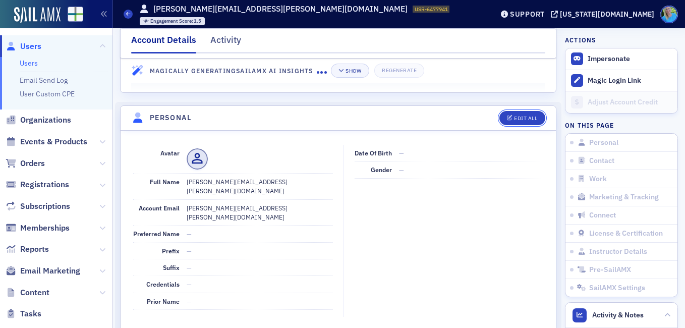
scroll to position [96, 0]
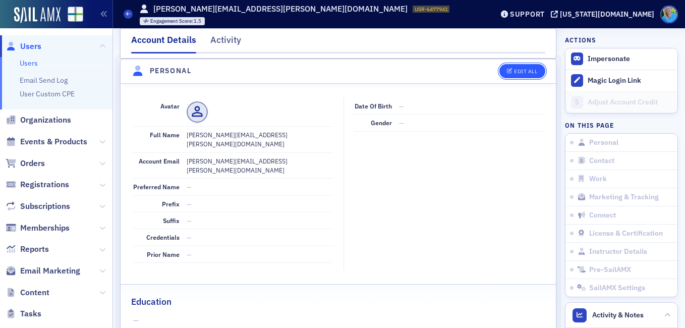
click at [511, 66] on button "Edit All" at bounding box center [522, 71] width 45 height 14
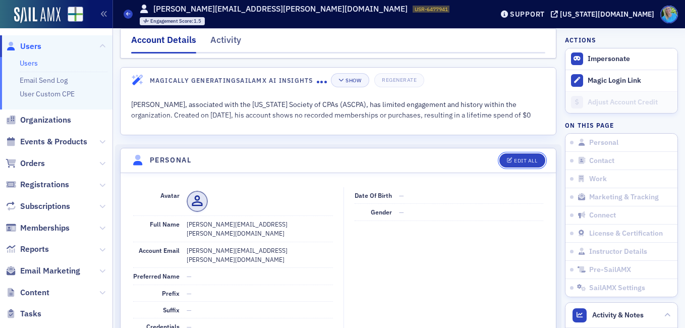
scroll to position [0, 0]
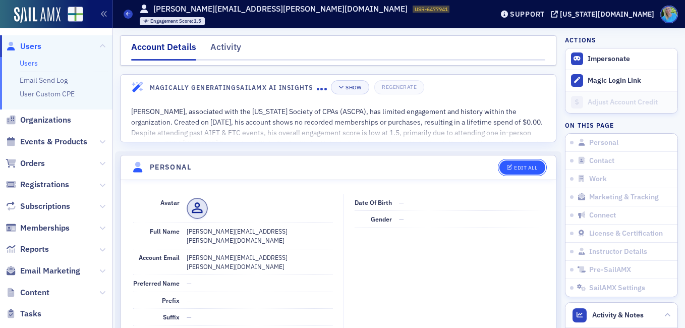
click at [514, 168] on div "Edit All" at bounding box center [525, 168] width 23 height 6
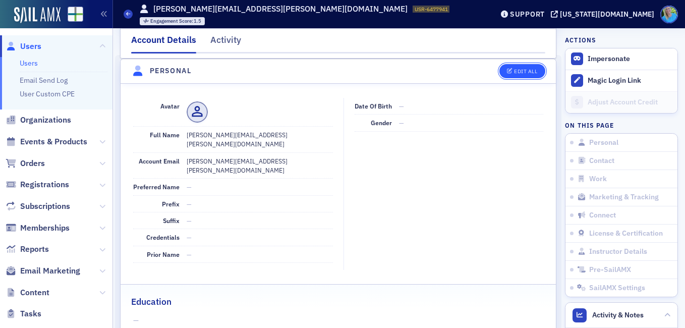
click at [514, 70] on div "Edit All" at bounding box center [525, 72] width 23 height 6
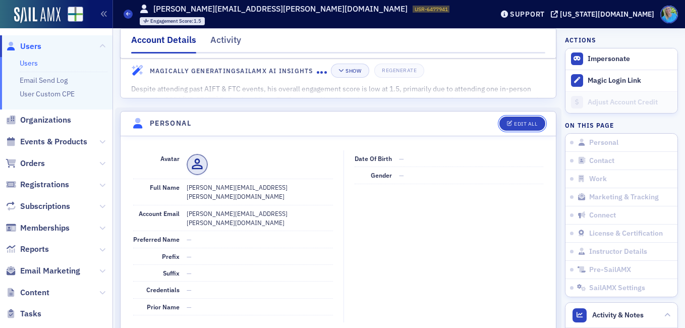
scroll to position [0, 0]
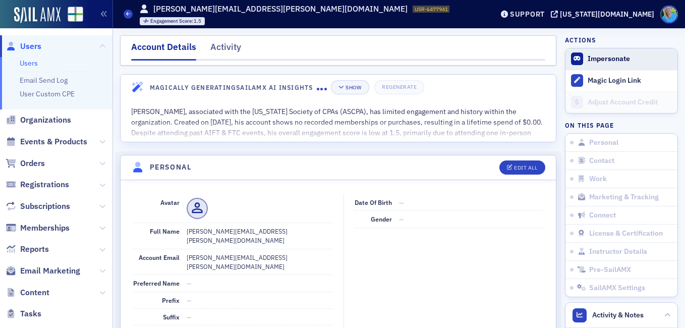
click at [619, 55] on button "Impersonate" at bounding box center [609, 59] width 42 height 9
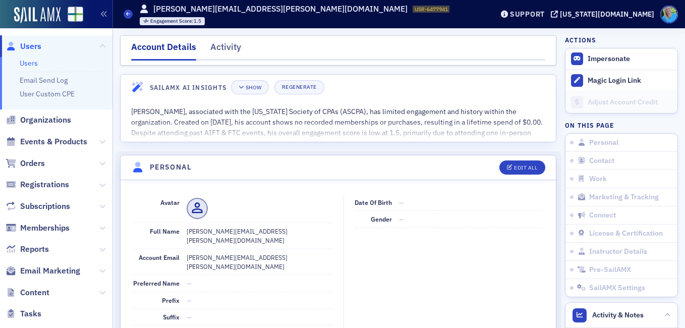
click at [33, 62] on link "Users" at bounding box center [29, 63] width 18 height 9
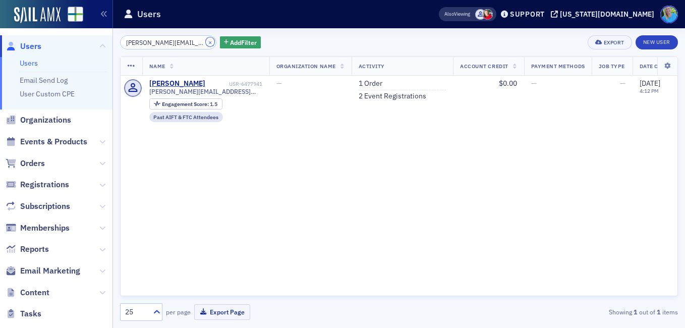
click at [206, 42] on button "×" at bounding box center [210, 41] width 9 height 9
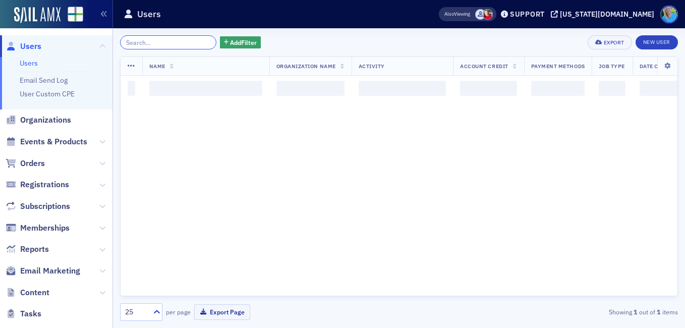
click at [196, 42] on input "search" at bounding box center [168, 42] width 96 height 14
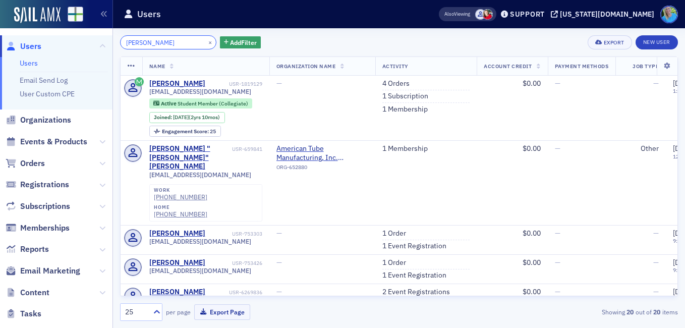
type input "brady frampton"
drag, startPoint x: 194, startPoint y: 44, endPoint x: 116, endPoint y: 38, distance: 78.0
click at [116, 38] on div "brady frampton × Add Filter Export New User Name Organization Name Activity Acc…" at bounding box center [399, 178] width 572 height 300
click at [665, 39] on link "New User" at bounding box center [657, 42] width 42 height 14
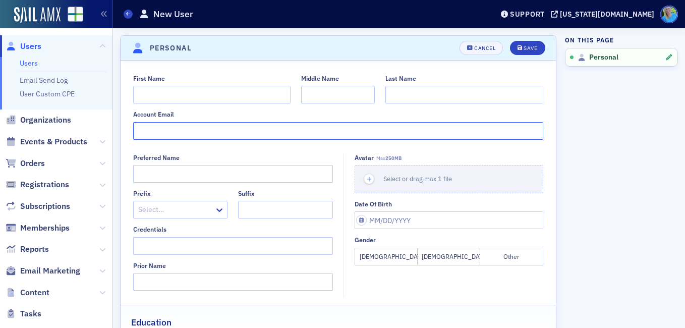
click at [189, 131] on input "Account Email" at bounding box center [338, 131] width 411 height 18
paste input "brady frampton"
type input "brady.frampton@regions.com"
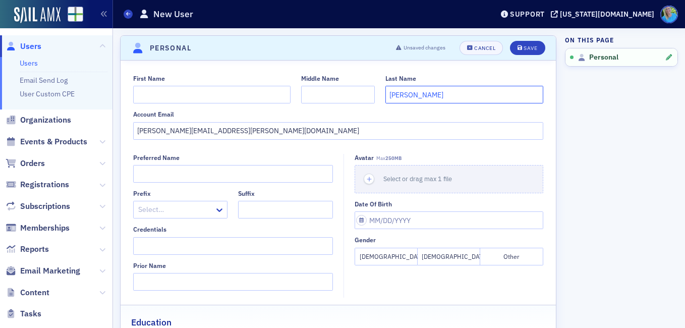
type input "Frampton"
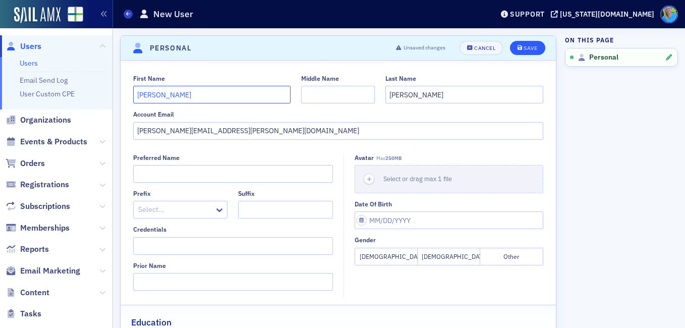
type input "Brady"
click at [515, 53] on button "Save" at bounding box center [527, 48] width 35 height 14
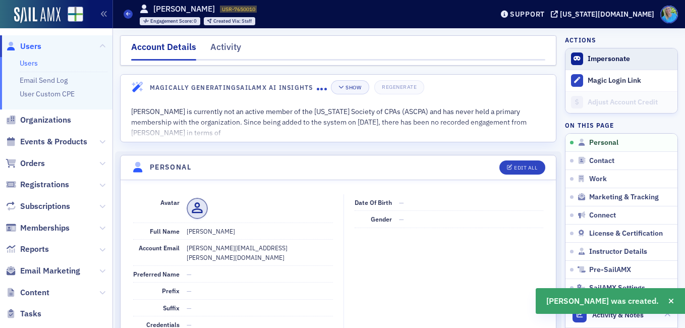
click at [599, 63] on button "Impersonate" at bounding box center [609, 59] width 42 height 9
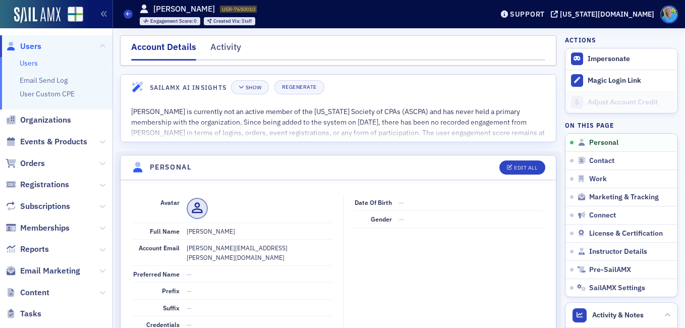
click at [28, 65] on link "Users" at bounding box center [29, 63] width 18 height 9
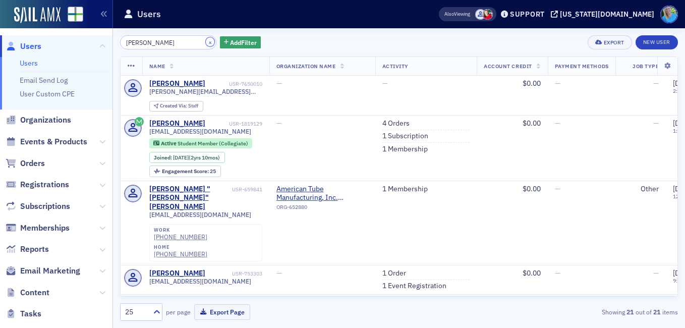
click at [206, 42] on button "×" at bounding box center [210, 41] width 9 height 9
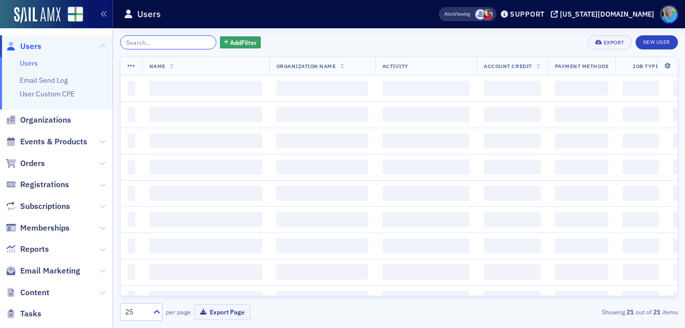
click at [193, 42] on input "search" at bounding box center [168, 42] width 96 height 14
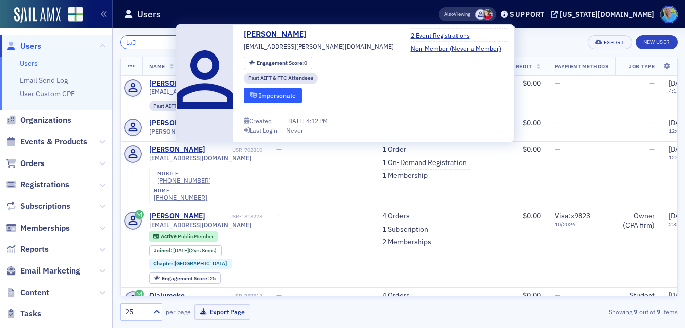
type input "LaJ"
click at [264, 92] on button "Impersonate" at bounding box center [273, 96] width 58 height 16
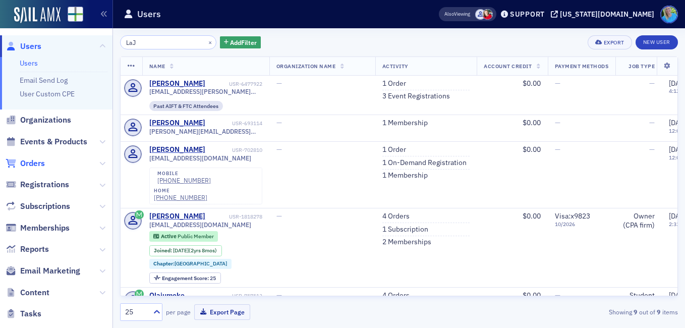
click at [31, 161] on span "Orders" at bounding box center [32, 163] width 25 height 11
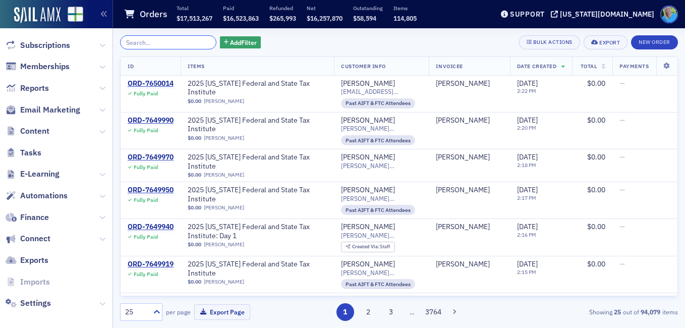
scroll to position [199, 0]
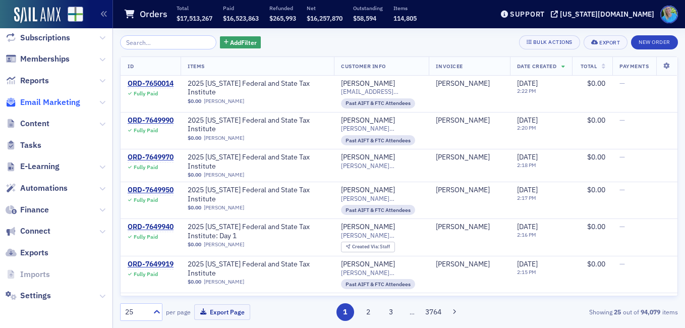
click at [62, 100] on span "Email Marketing" at bounding box center [50, 102] width 60 height 11
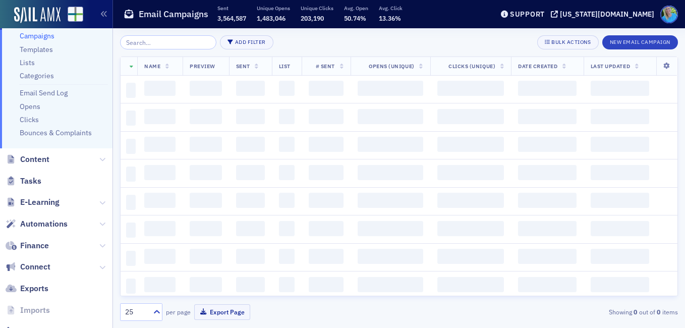
scroll to position [116, 0]
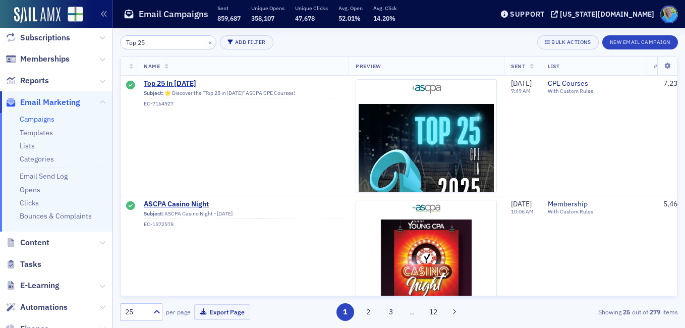
type input "Top 25"
click at [206, 42] on button "×" at bounding box center [210, 41] width 9 height 9
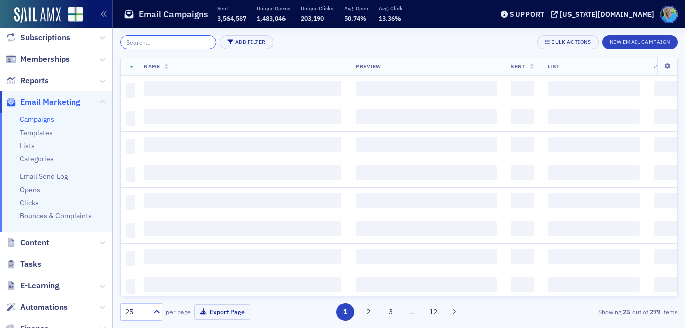
click at [184, 40] on input "search" at bounding box center [168, 42] width 96 height 14
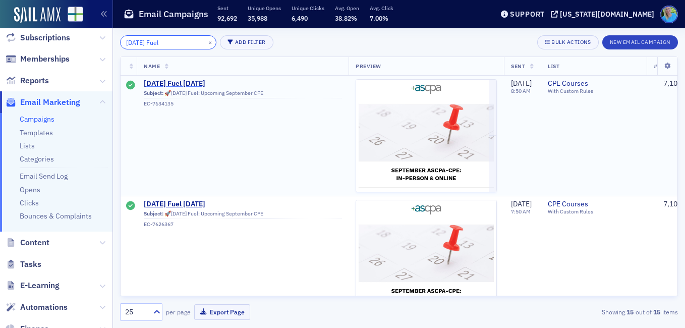
type input "[DATE] Fuel"
click at [186, 86] on span "[DATE] Fuel [DATE]" at bounding box center [243, 83] width 198 height 9
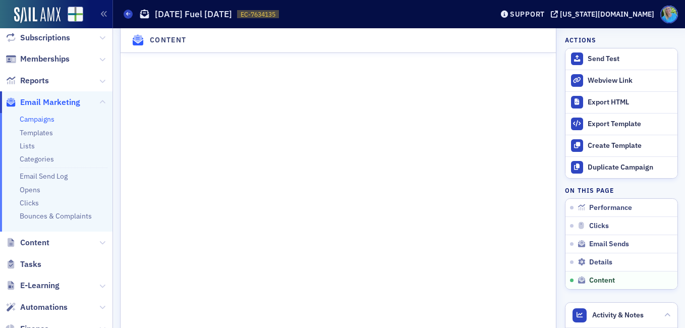
scroll to position [1363, 0]
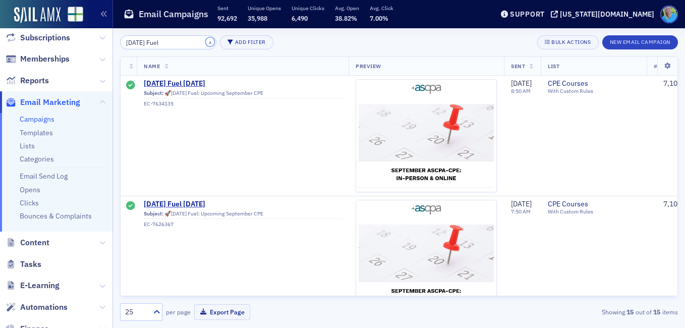
click at [206, 42] on button "×" at bounding box center [210, 41] width 9 height 9
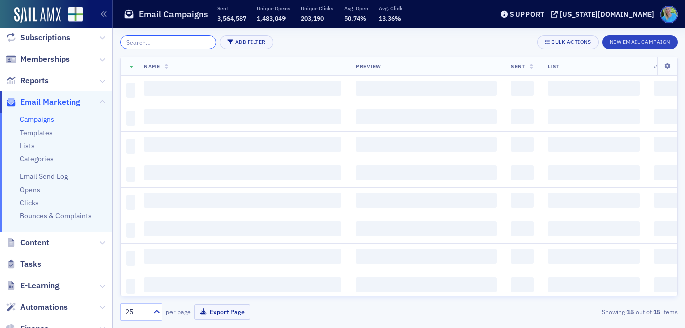
click at [196, 42] on input "search" at bounding box center [168, 42] width 96 height 14
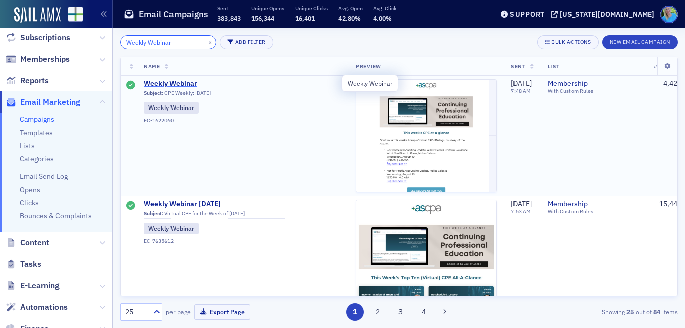
type input "Weekly Webinar"
click at [179, 82] on span "Weekly Webinar" at bounding box center [243, 83] width 198 height 9
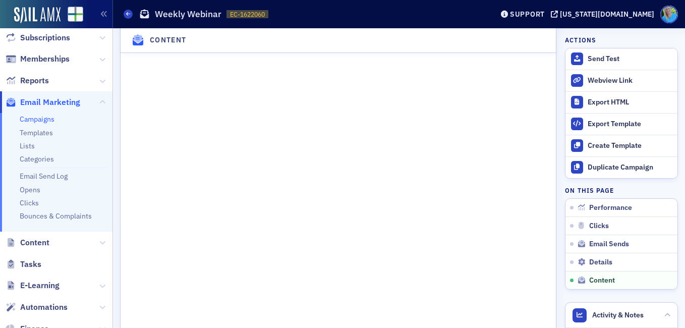
scroll to position [1405, 0]
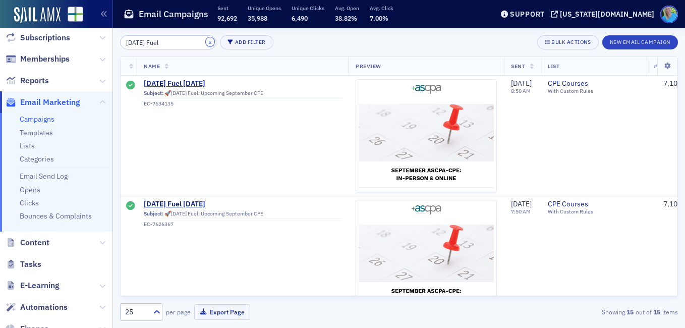
click at [206, 43] on button "×" at bounding box center [210, 41] width 9 height 9
click at [192, 43] on input "search" at bounding box center [168, 42] width 96 height 14
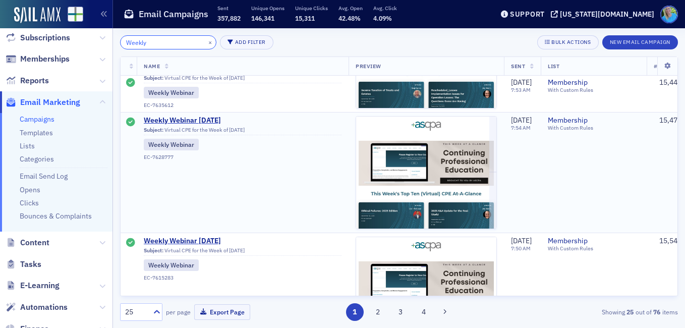
scroll to position [101, 0]
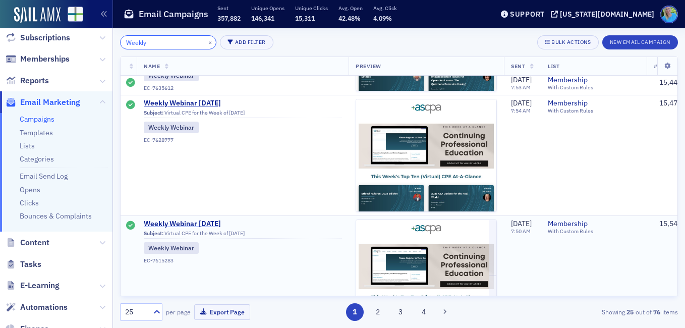
type input "Weekly"
click at [209, 220] on span "Weekly Webinar 9.15.25" at bounding box center [243, 224] width 198 height 9
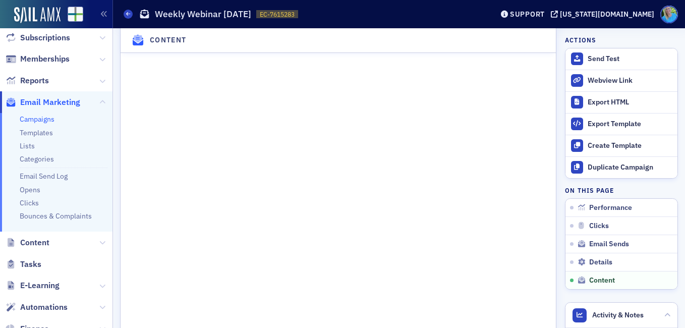
scroll to position [1665, 0]
click at [47, 17] on img at bounding box center [37, 15] width 46 height 16
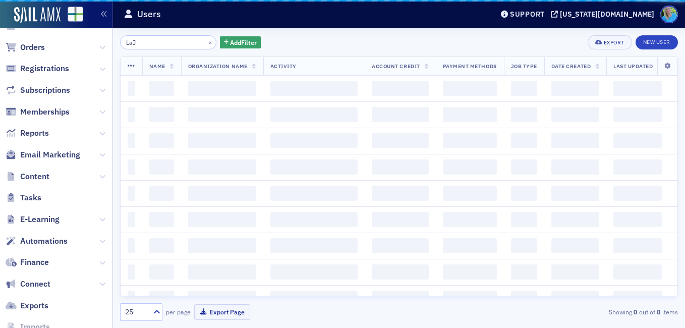
scroll to position [169, 0]
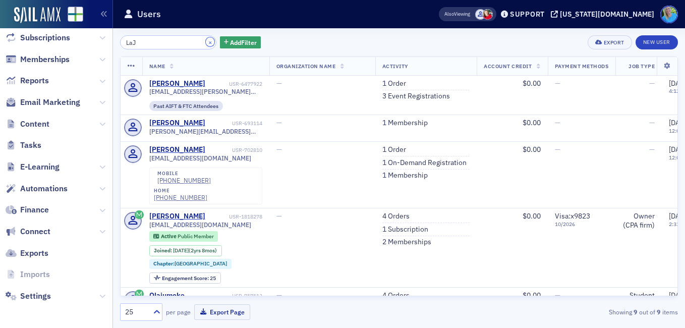
click at [206, 43] on button "×" at bounding box center [210, 41] width 9 height 9
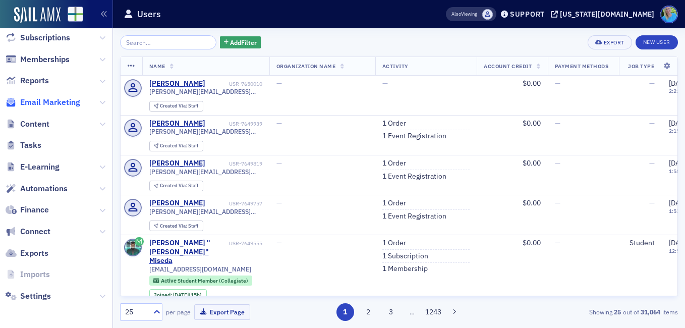
click at [61, 102] on span "Email Marketing" at bounding box center [50, 102] width 60 height 11
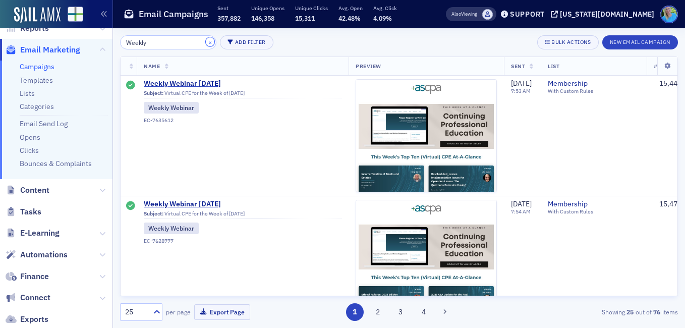
scroll to position [116, 0]
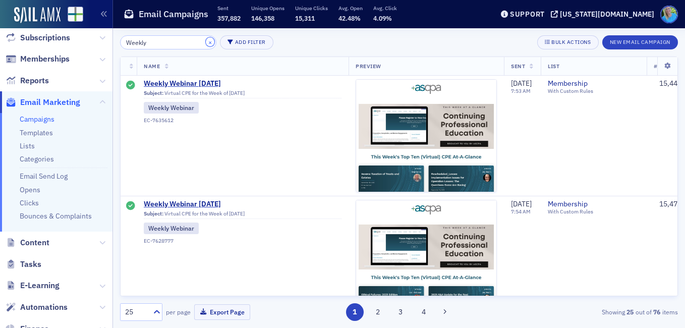
click at [206, 42] on button "×" at bounding box center [210, 41] width 9 height 9
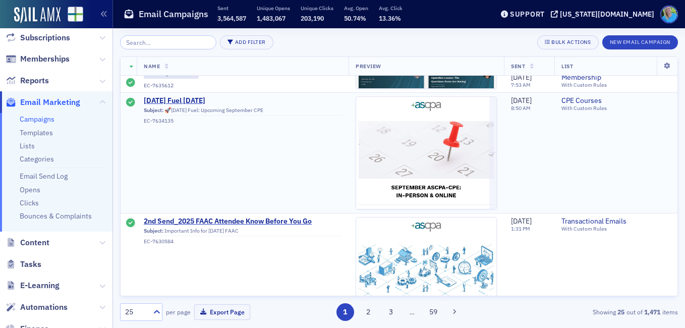
scroll to position [757, 0]
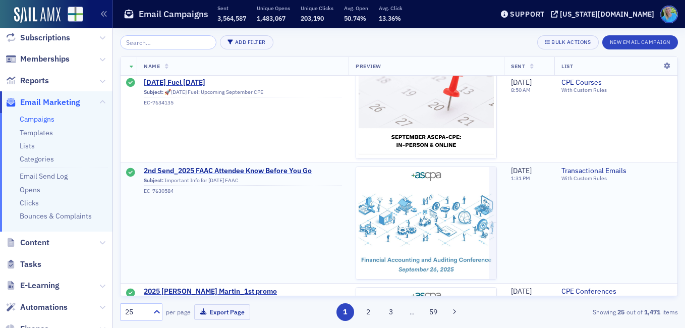
click at [270, 171] on span "2nd Send_2025 FAAC Attendee Know Before You Go" at bounding box center [243, 171] width 198 height 9
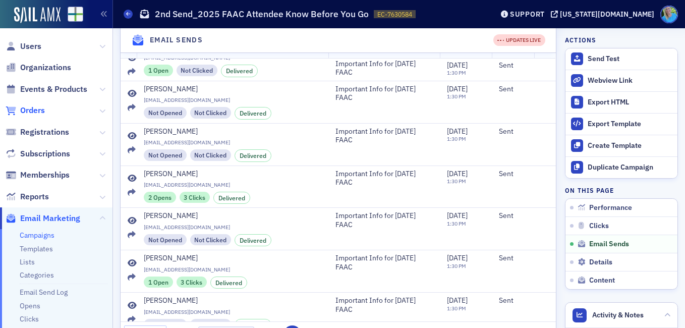
click at [38, 112] on span "Orders" at bounding box center [32, 110] width 25 height 11
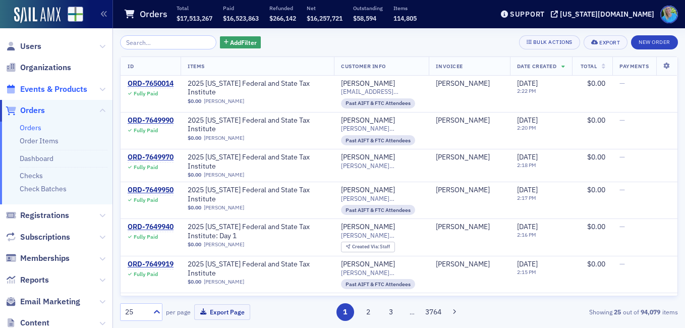
click at [67, 87] on span "Events & Products" at bounding box center [53, 89] width 67 height 11
click at [157, 41] on input "search" at bounding box center [168, 42] width 96 height 14
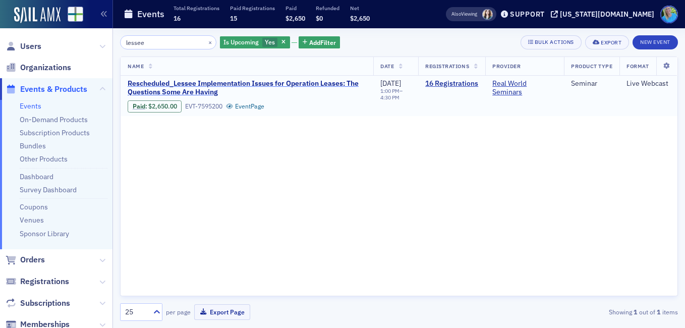
type input "lessee"
click at [213, 88] on span "Rescheduled_Lessee Implementation Issues for Operation Leases: The Questions So…" at bounding box center [247, 88] width 239 height 18
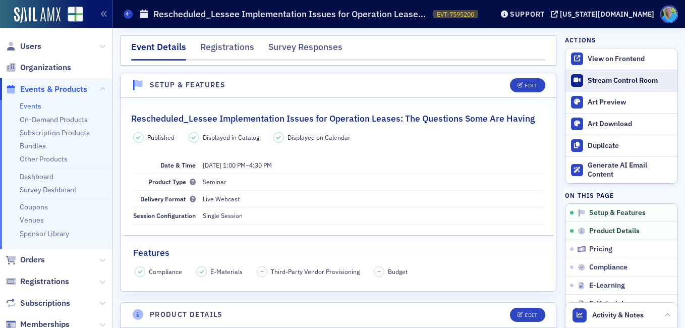
click at [606, 73] on link "Stream Control Room" at bounding box center [622, 80] width 112 height 21
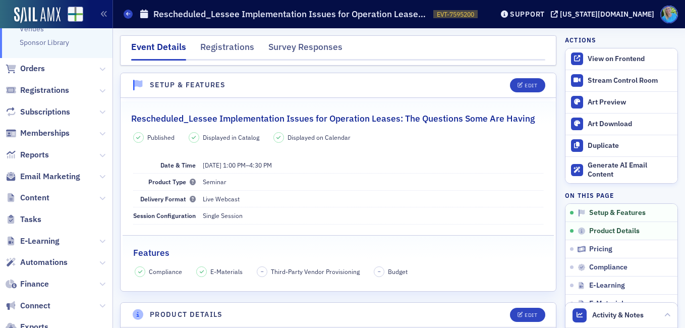
scroll to position [202, 0]
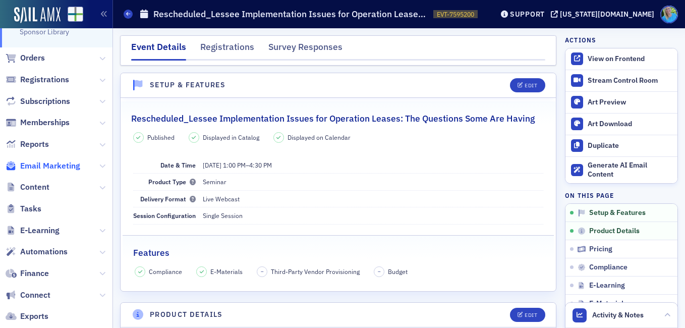
click at [52, 166] on span "Email Marketing" at bounding box center [50, 165] width 60 height 11
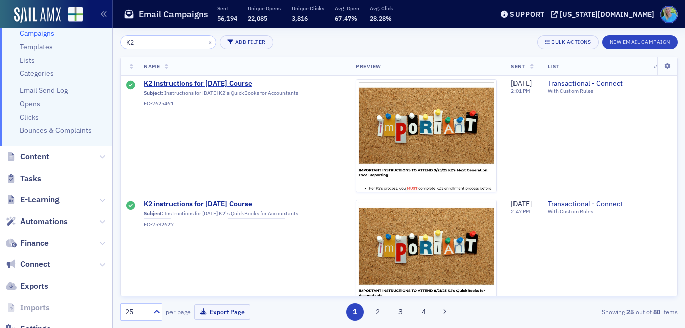
type input "K2"
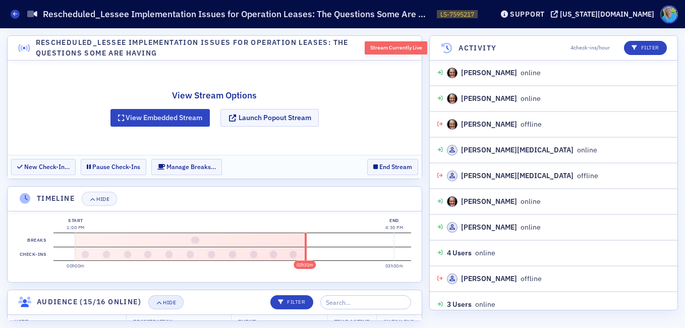
scroll to position [1324, 0]
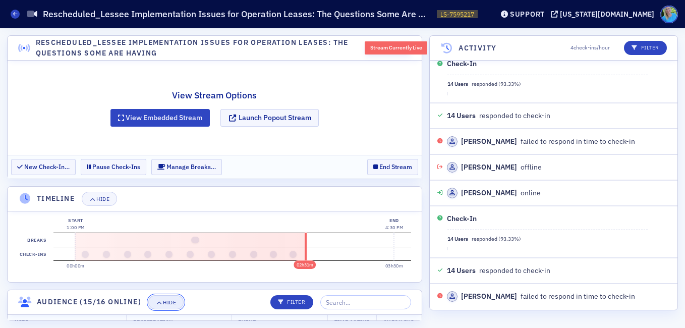
click at [161, 300] on icon "button" at bounding box center [159, 303] width 6 height 6
click at [104, 198] on div "Hide" at bounding box center [102, 199] width 13 height 6
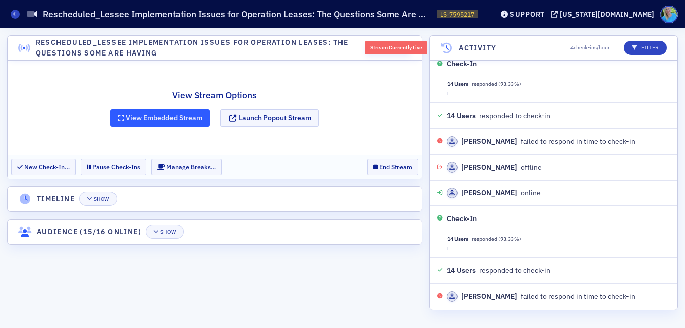
click at [170, 119] on button "View Embedded Stream" at bounding box center [161, 118] width 100 height 18
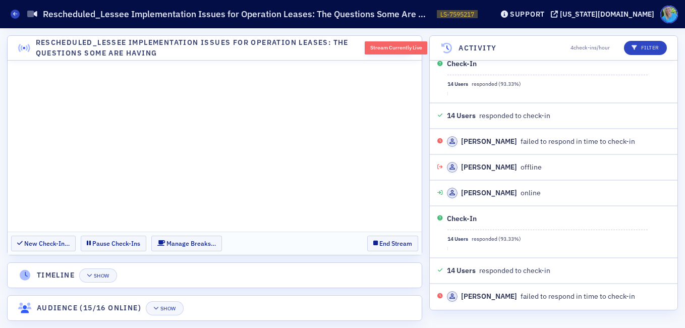
scroll to position [0, 0]
click at [104, 246] on button "Pause Check-Ins" at bounding box center [114, 244] width 66 height 16
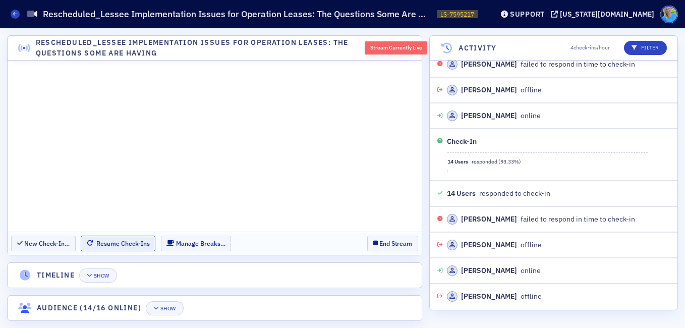
click at [90, 246] on icon "button" at bounding box center [90, 243] width 6 height 6
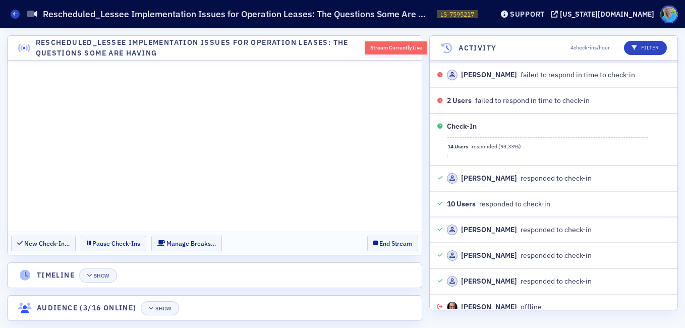
scroll to position [2021, 0]
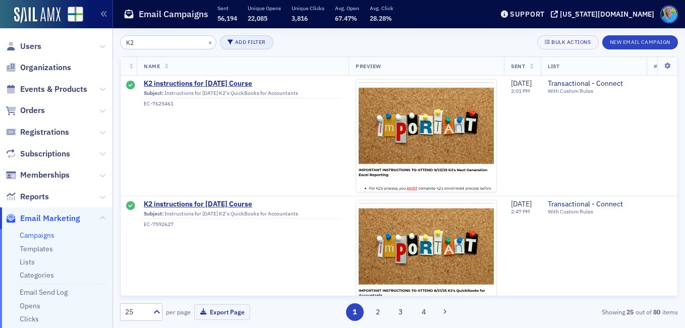
scroll to position [202, 0]
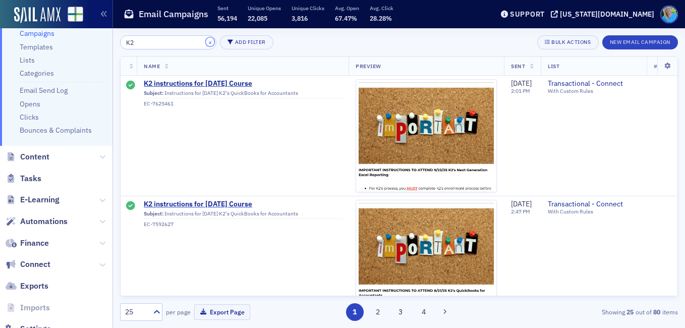
click at [206, 41] on button "×" at bounding box center [210, 41] width 9 height 9
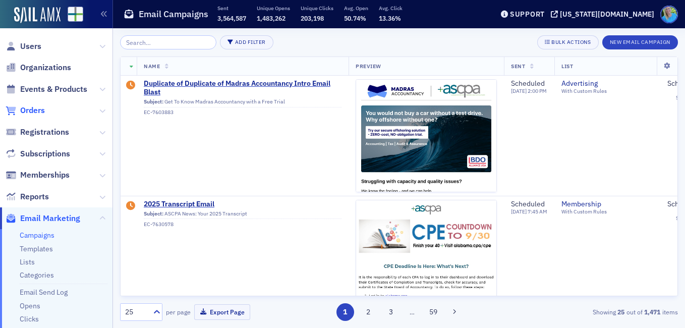
click at [29, 110] on span "Orders" at bounding box center [32, 110] width 25 height 11
